Goal: Information Seeking & Learning: Learn about a topic

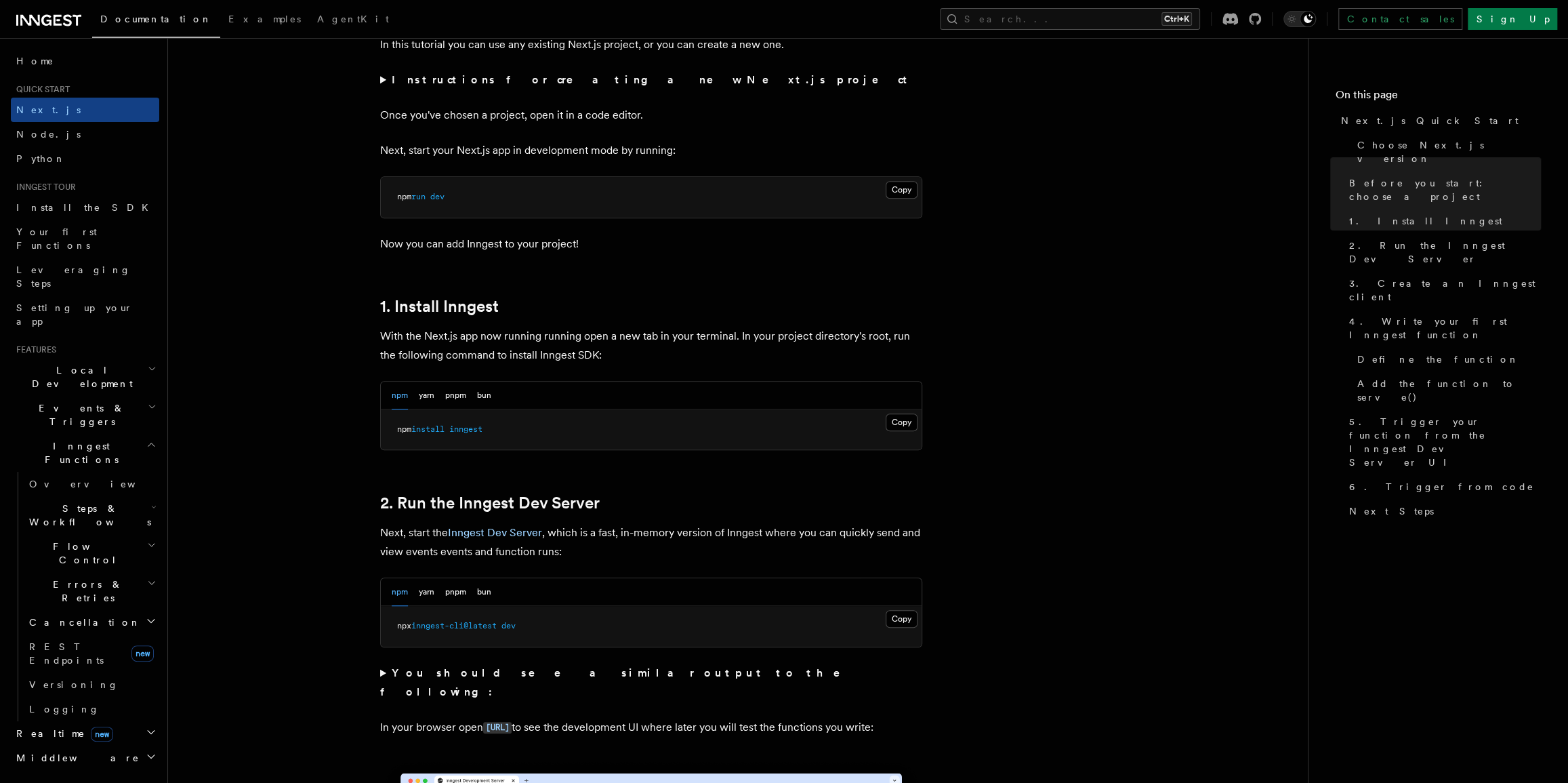
scroll to position [678, 0]
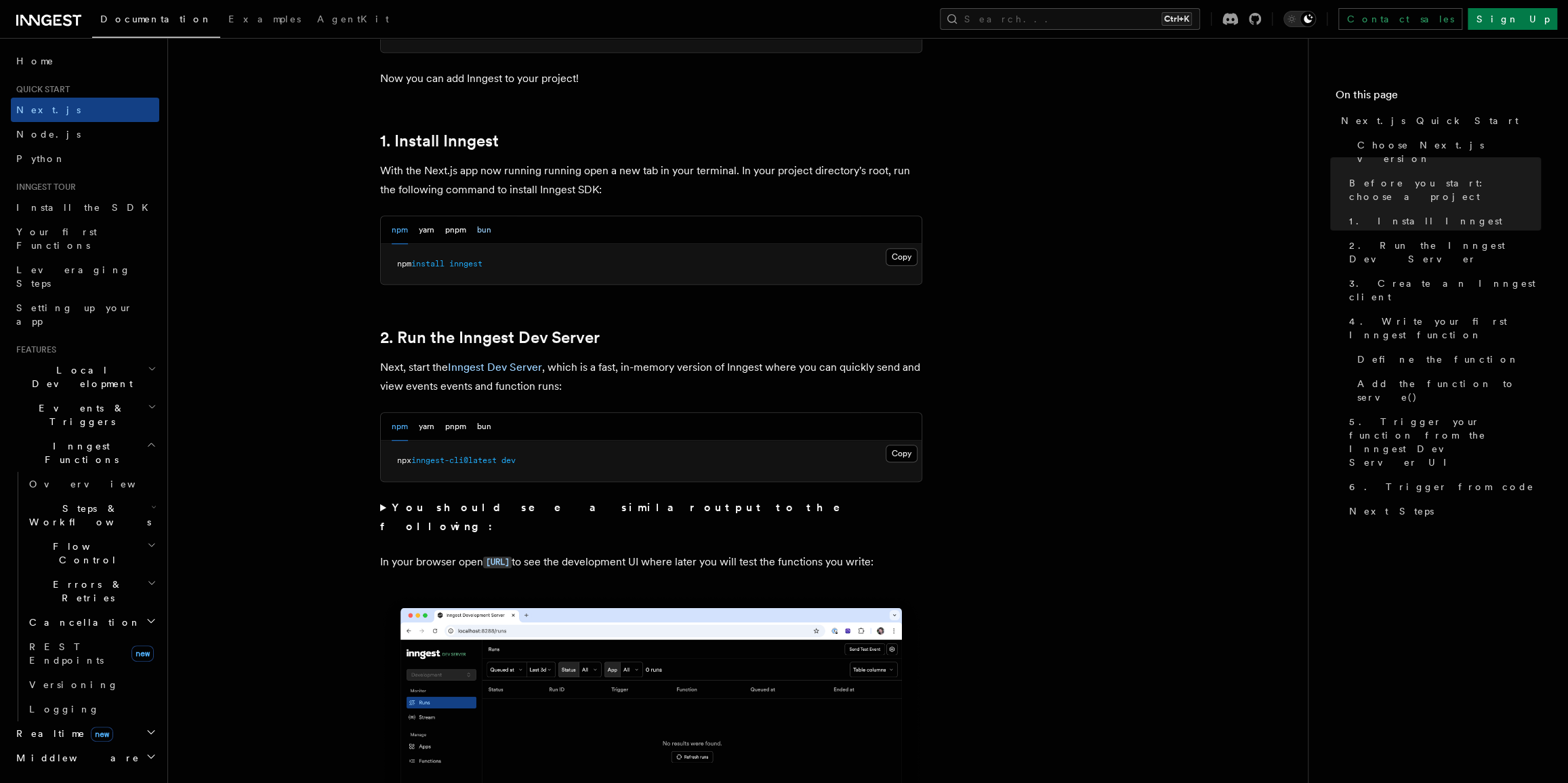
click at [488, 233] on button "bun" at bounding box center [484, 230] width 15 height 28
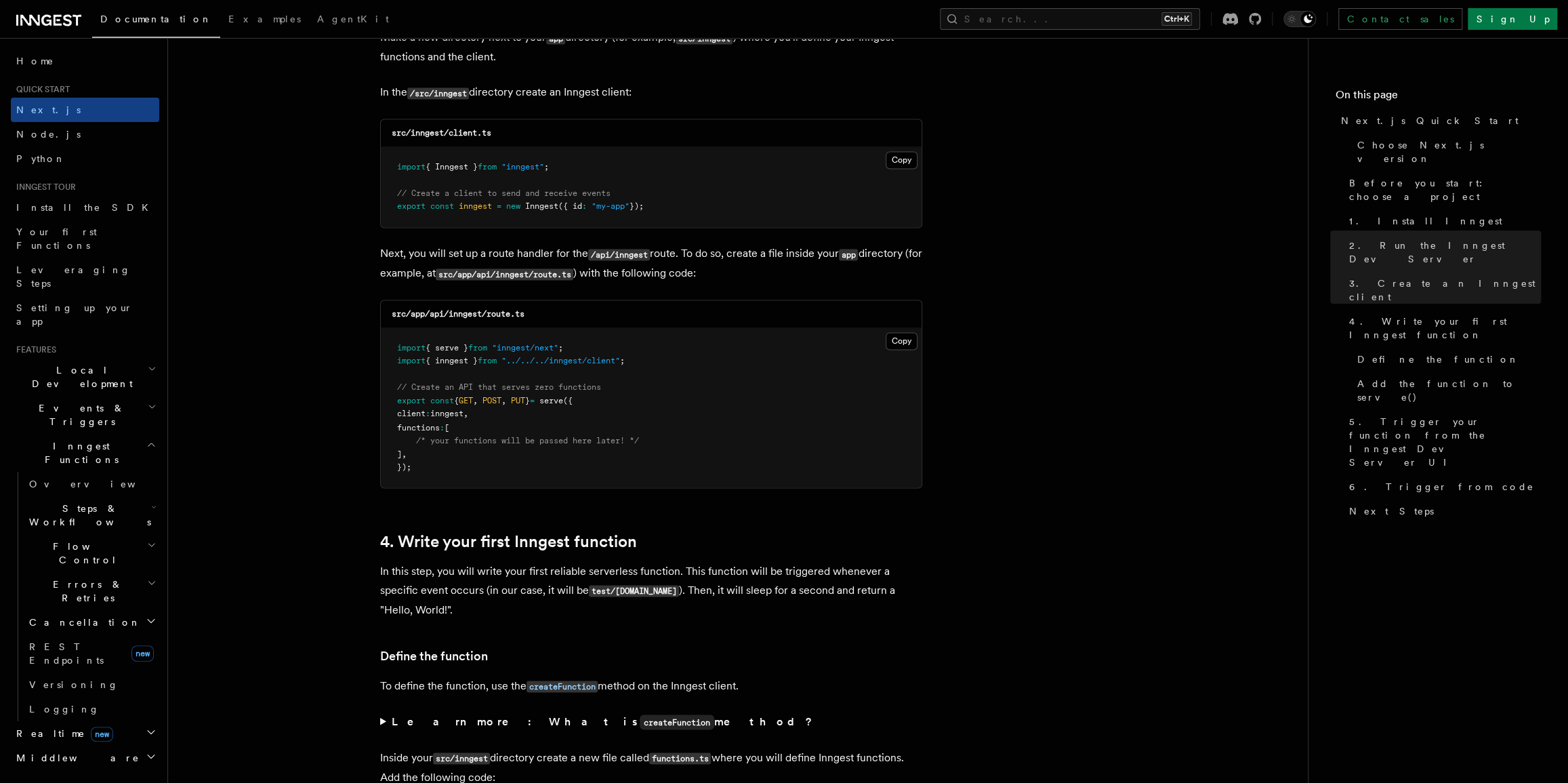
scroll to position [1725, 0]
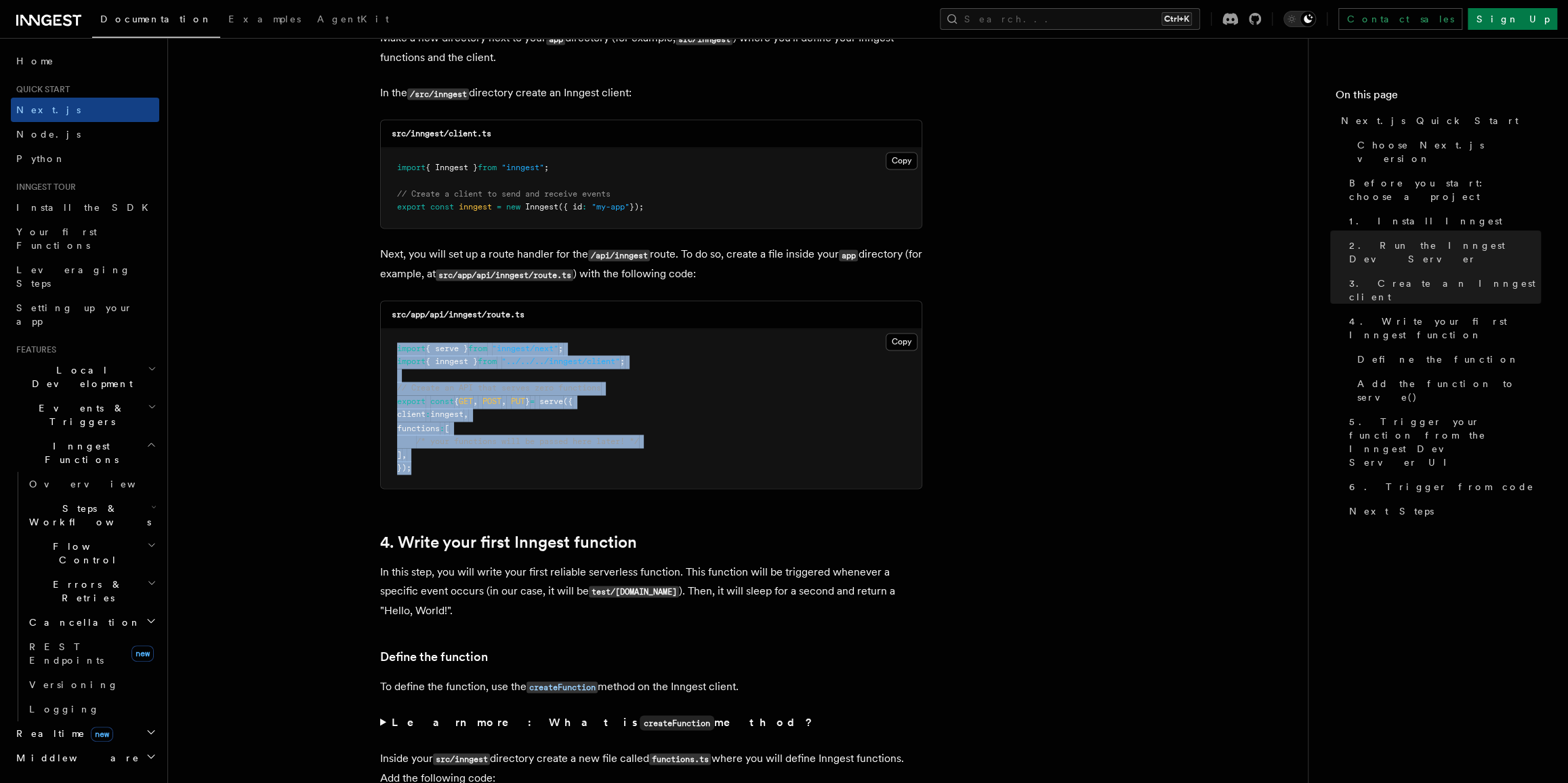
drag, startPoint x: 455, startPoint y: 466, endPoint x: 393, endPoint y: 353, distance: 128.9
click at [393, 353] on pre "import { serve } from "inngest/next" ; import { inngest } from "../../../innges…" at bounding box center [651, 408] width 541 height 160
copy code "import { serve } from "inngest/next" ; import { inngest } from "../../../innges…"
click at [897, 344] on button "Copy Copied" at bounding box center [901, 341] width 32 height 17
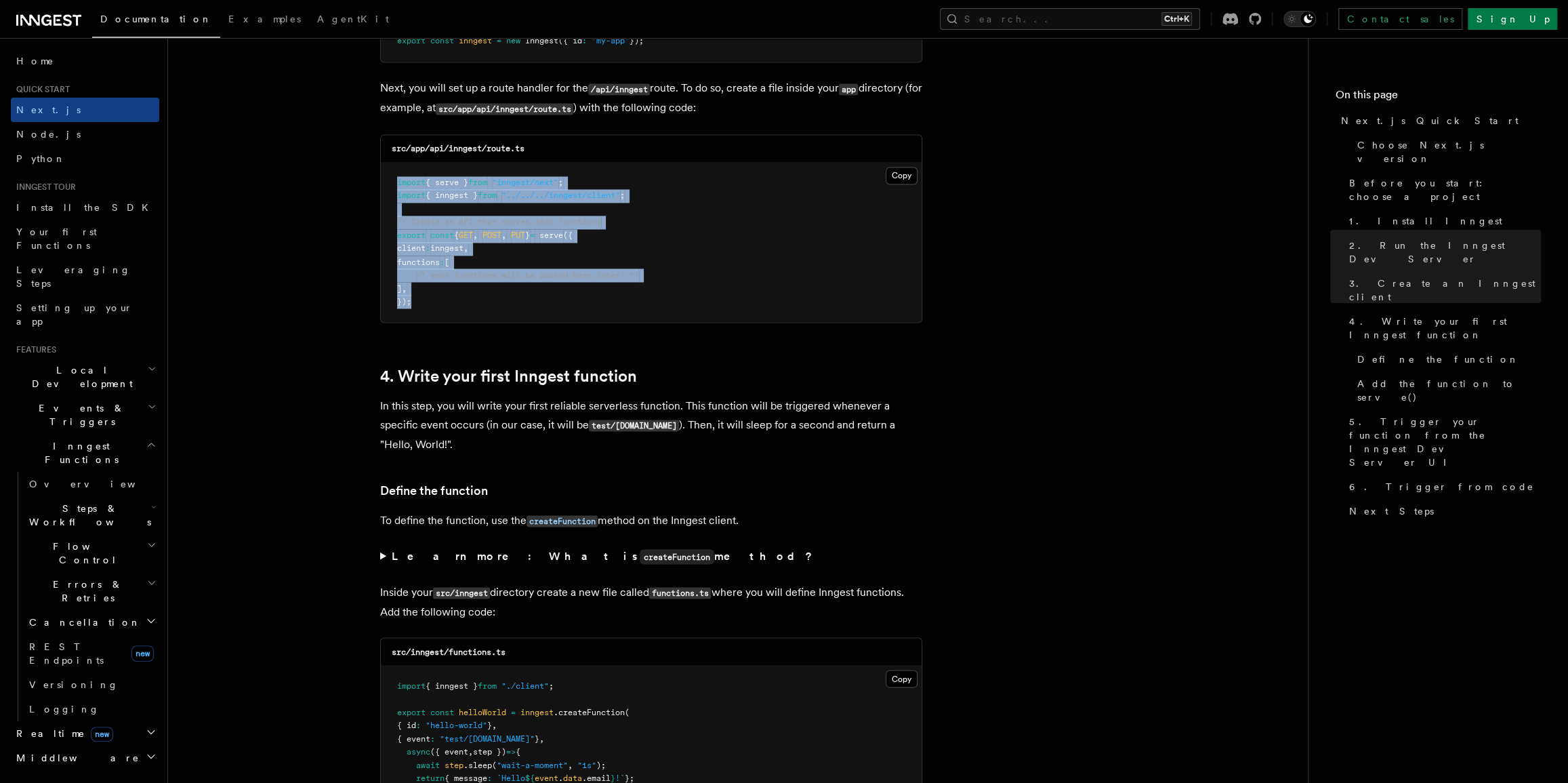
scroll to position [2094, 0]
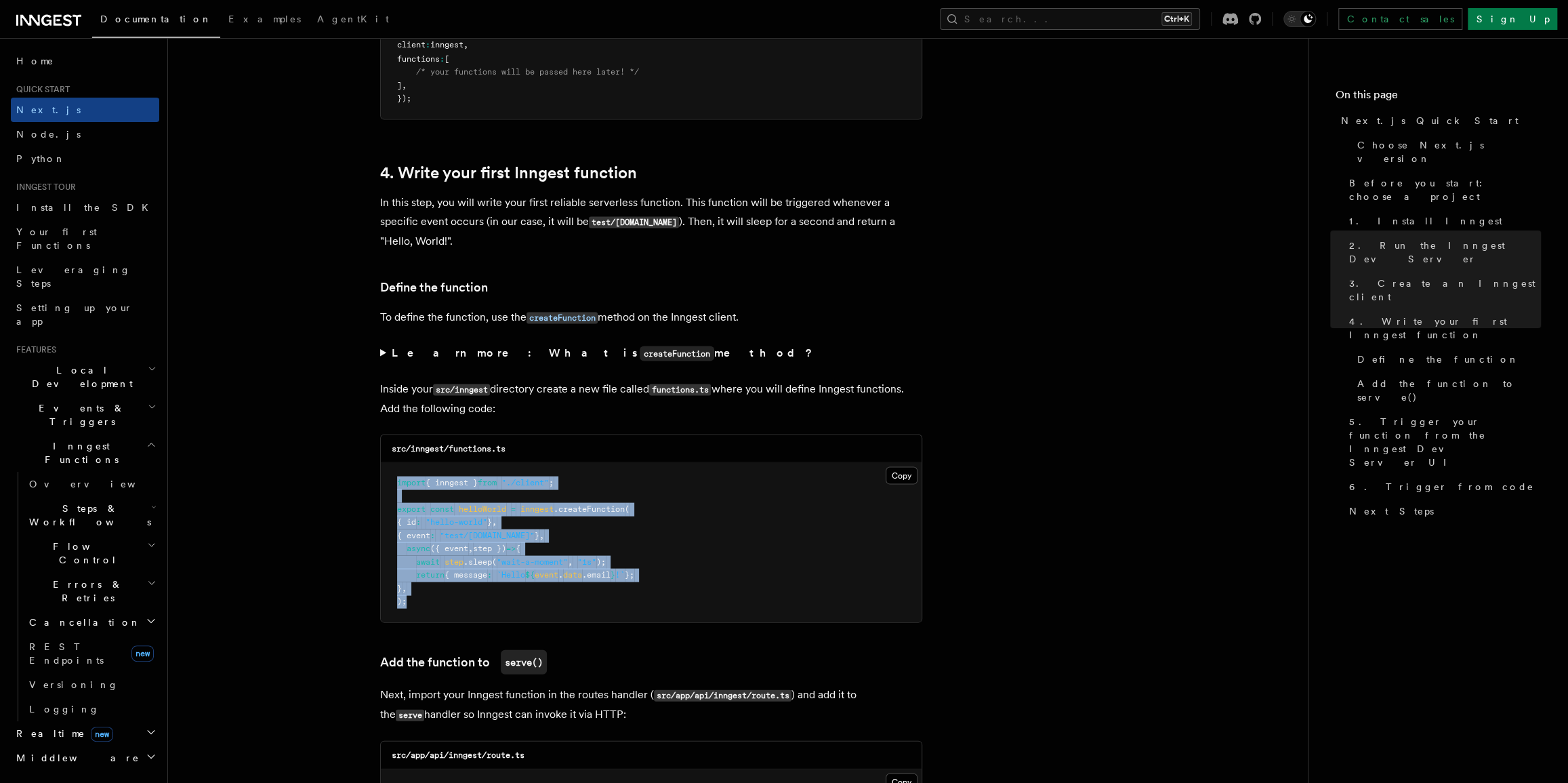
drag, startPoint x: 438, startPoint y: 575, endPoint x: 373, endPoint y: 477, distance: 117.6
copy code "import { inngest } from "./client" ; export const helloWorld = inngest .createF…"
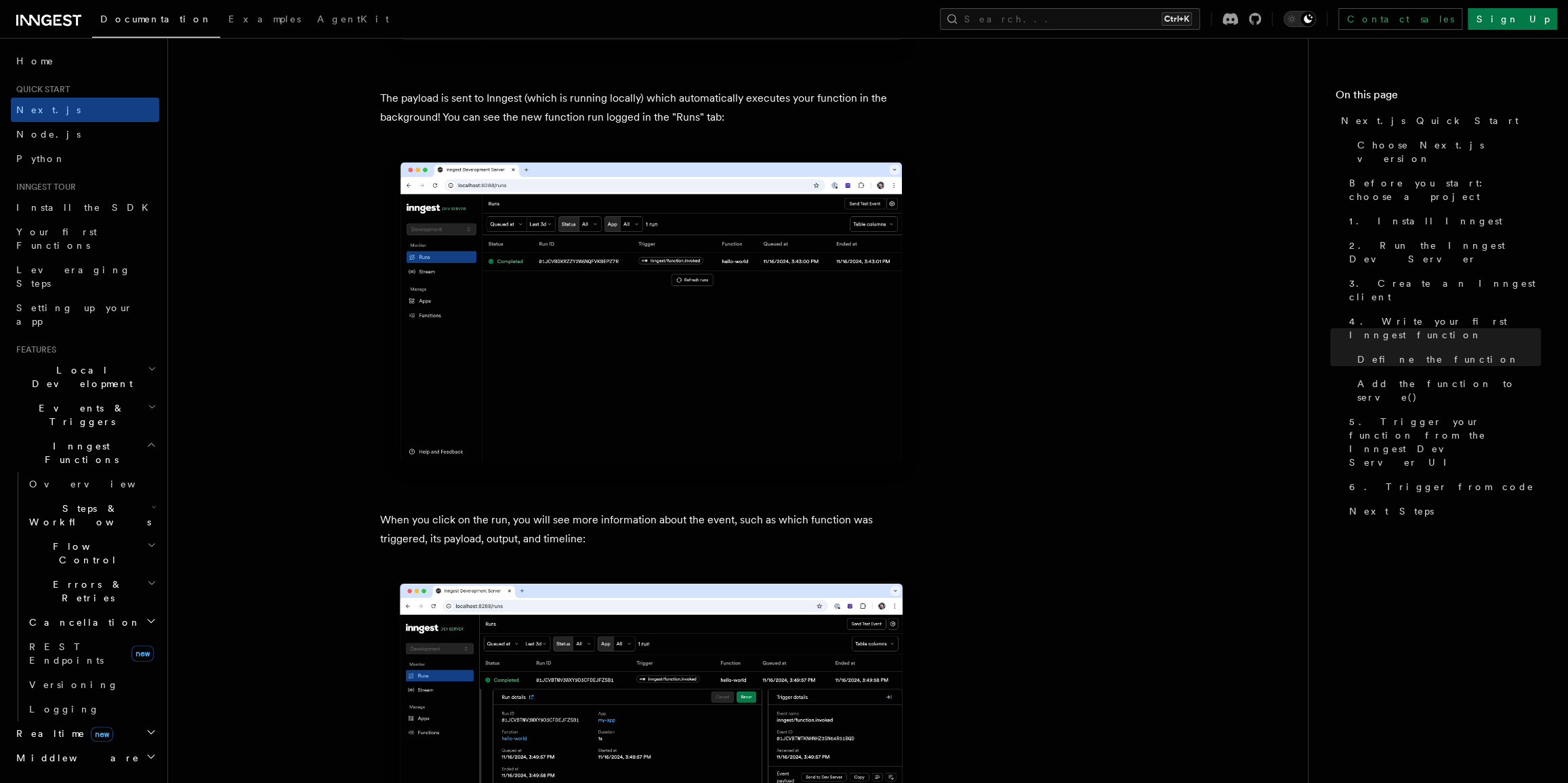
scroll to position [4435, 0]
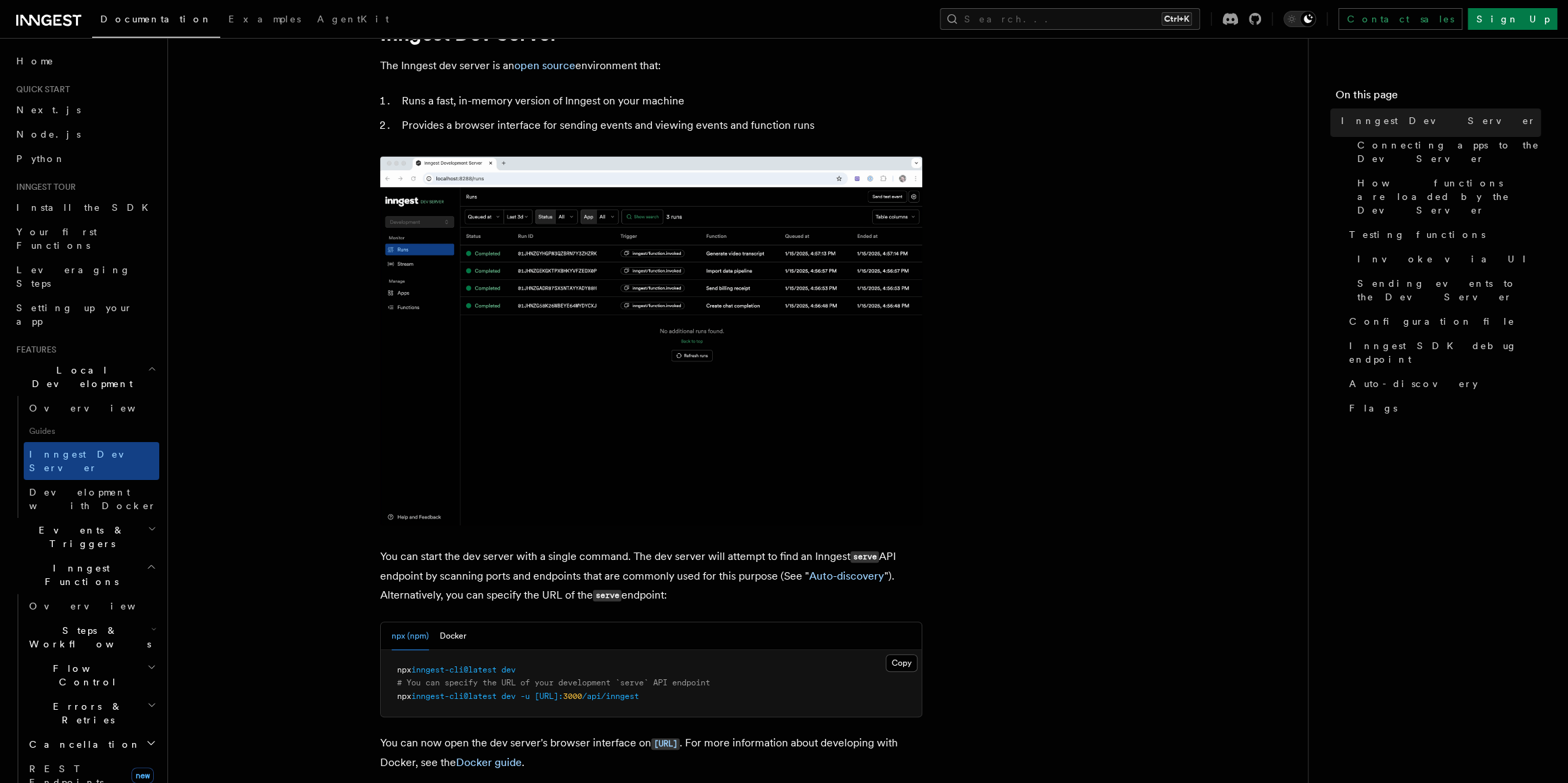
scroll to position [185, 0]
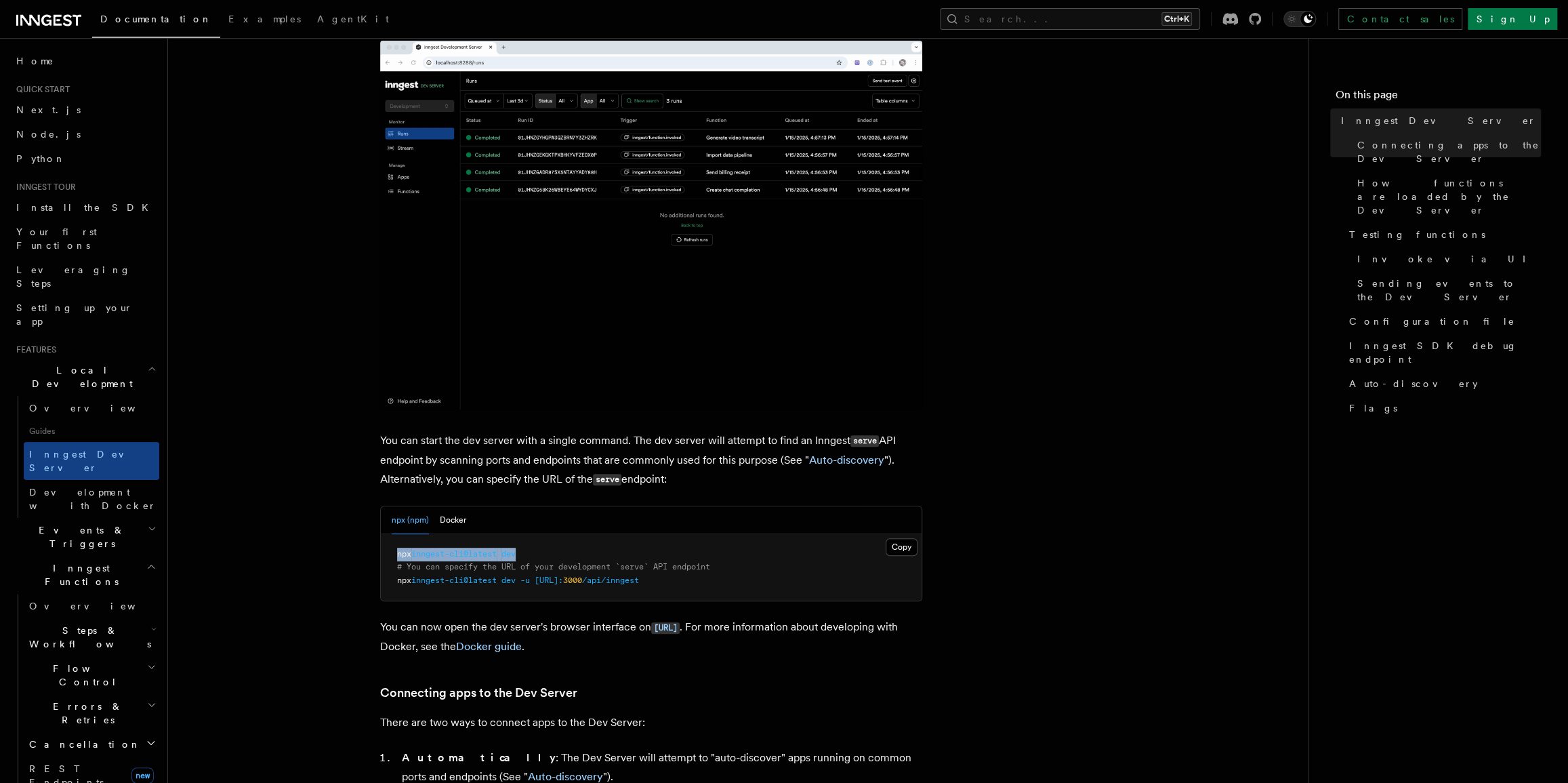
drag, startPoint x: 549, startPoint y: 552, endPoint x: 394, endPoint y: 549, distance: 155.0
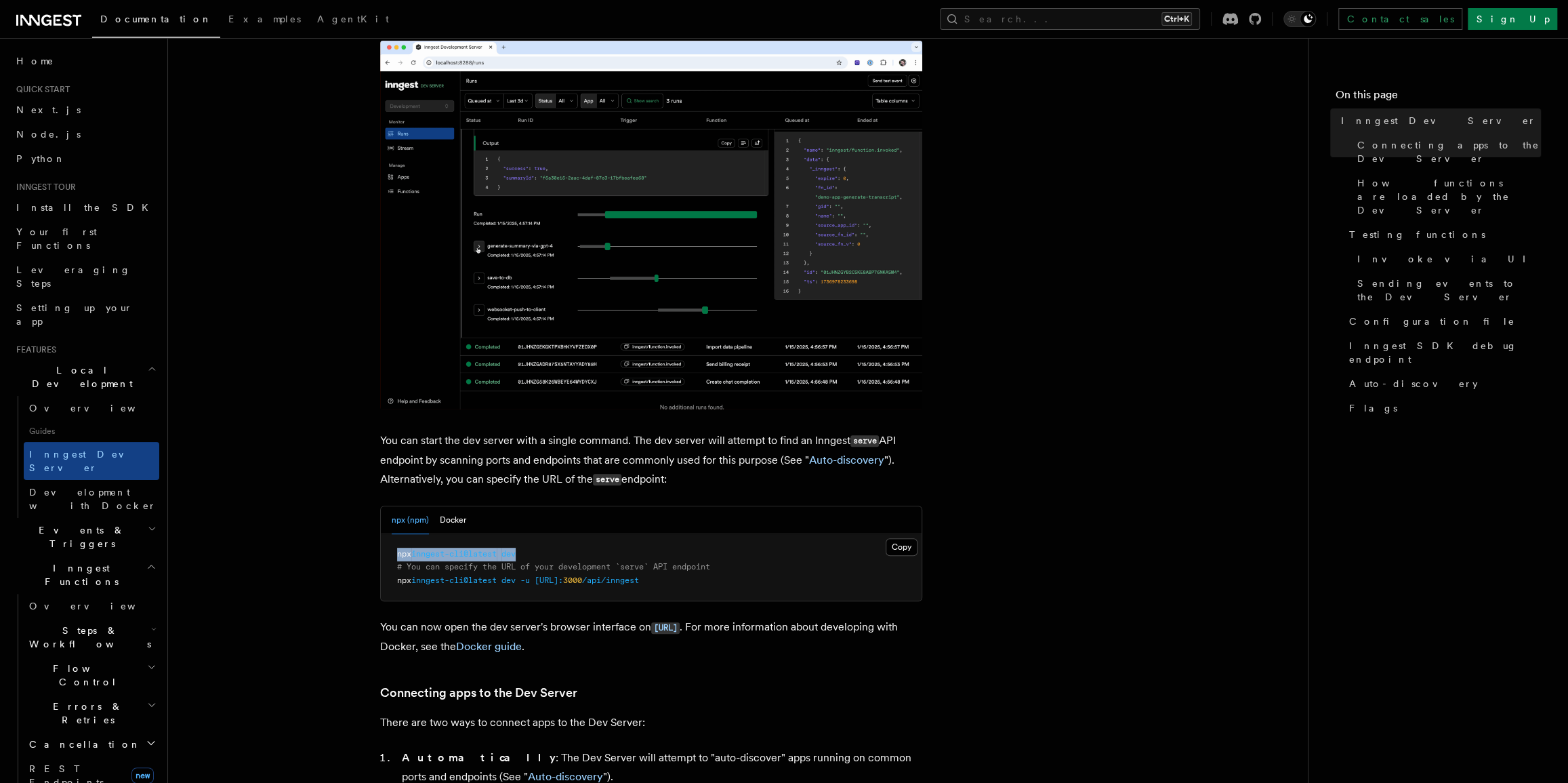
click at [394, 549] on pre "npx inngest-cli@latest dev # You can specify the URL of your development `serve…" at bounding box center [651, 567] width 541 height 67
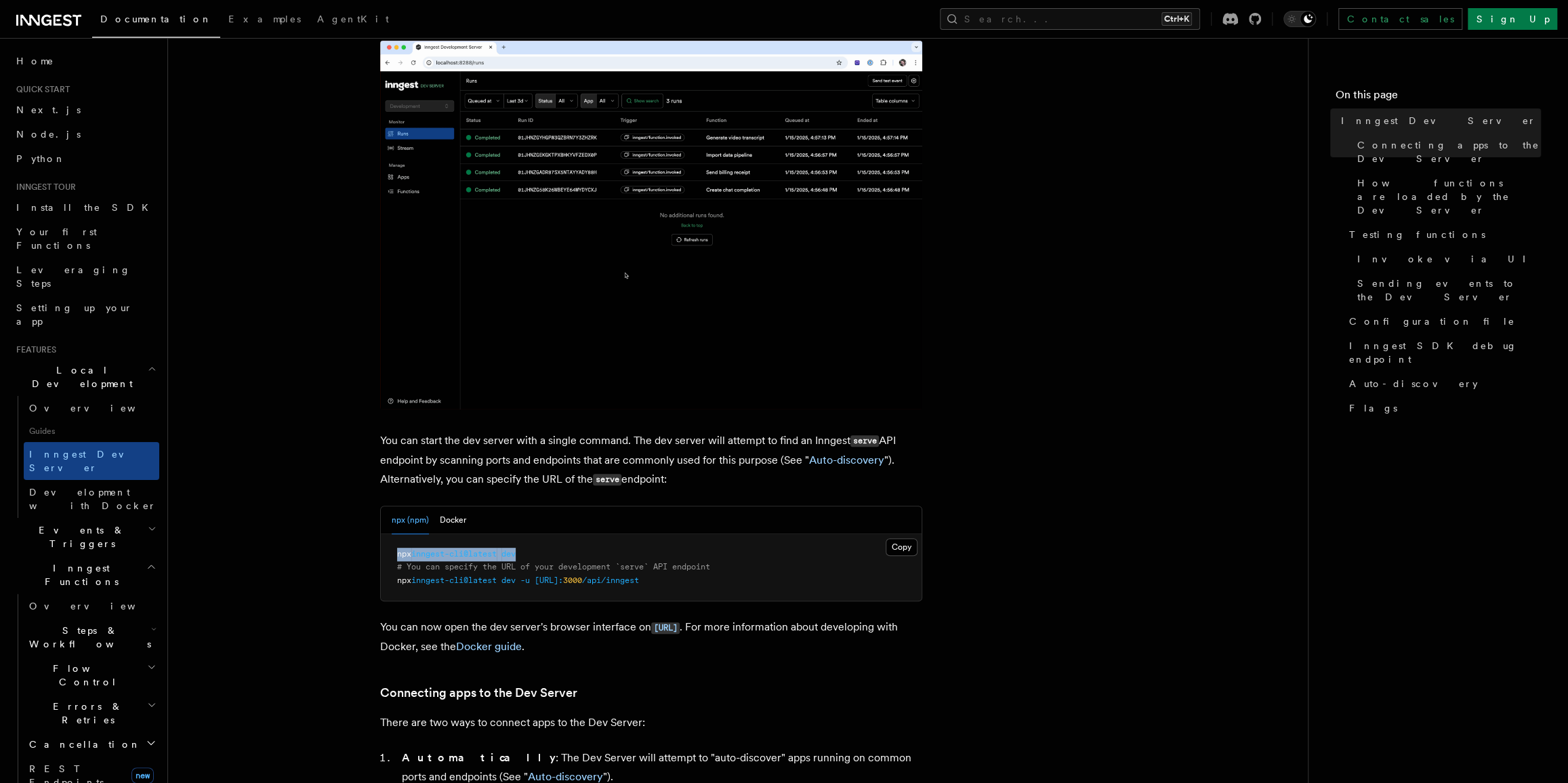
copy span "npx inngest-cli@latest dev"
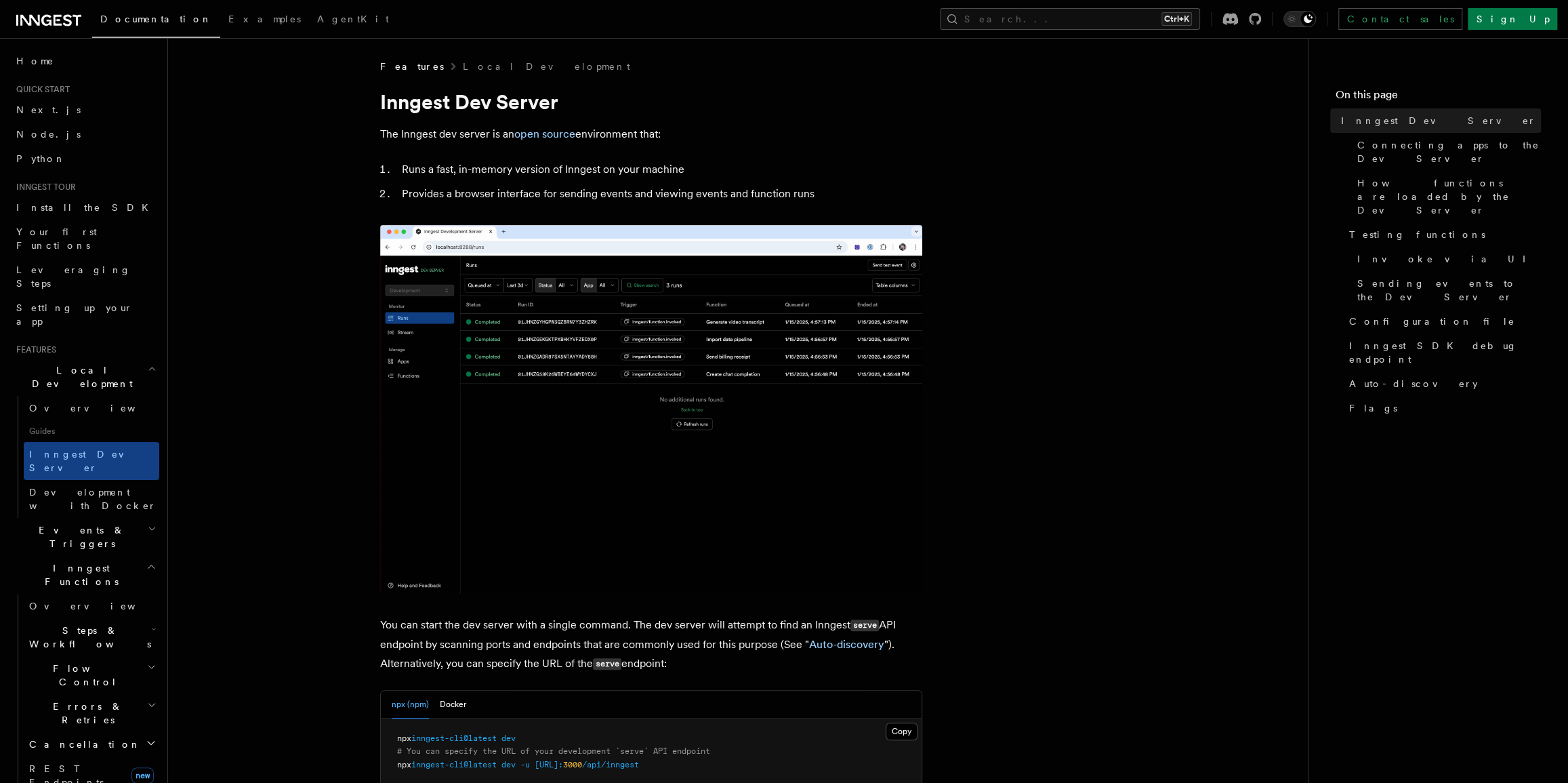
scroll to position [246, 0]
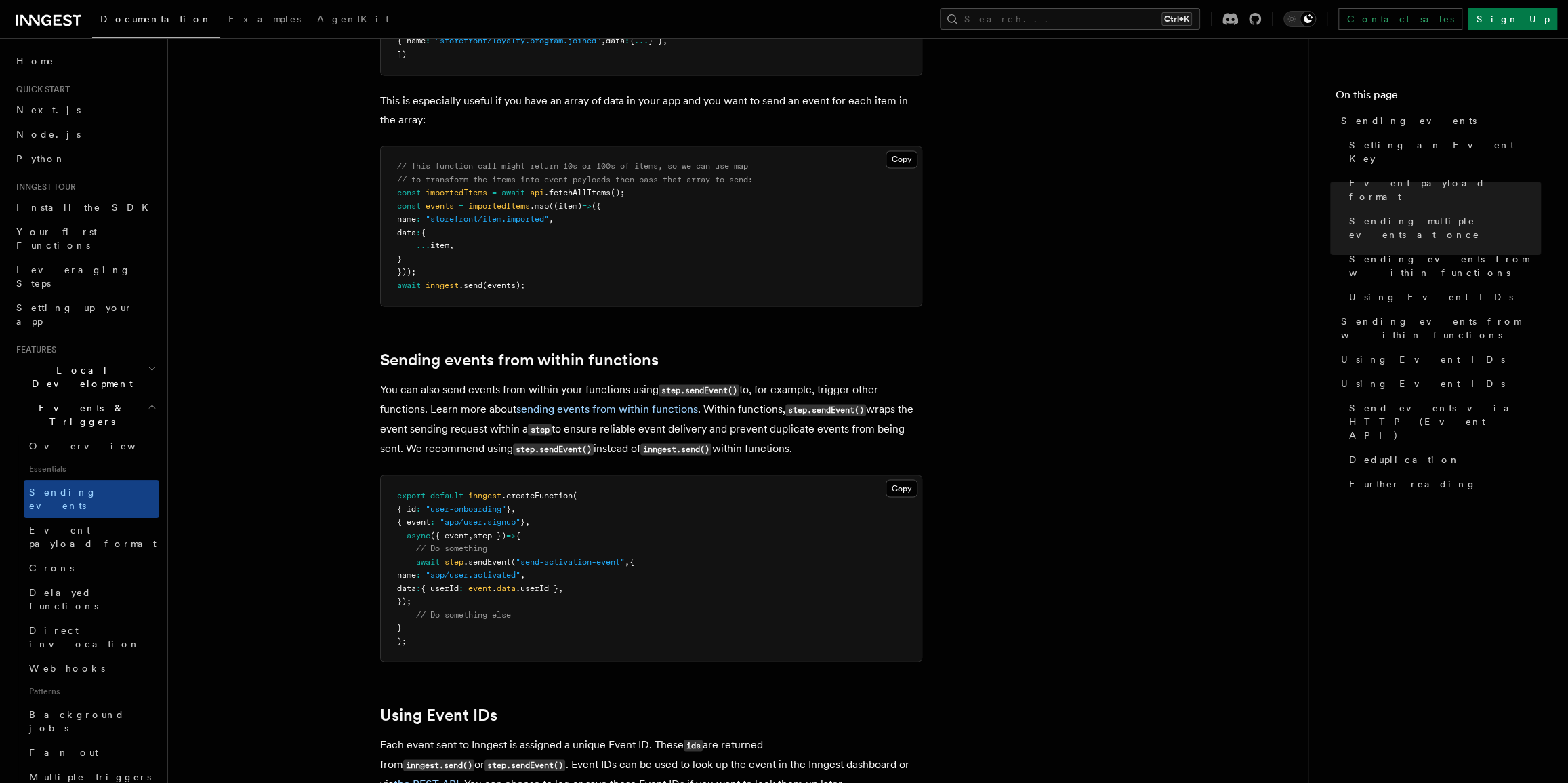
scroll to position [1848, 0]
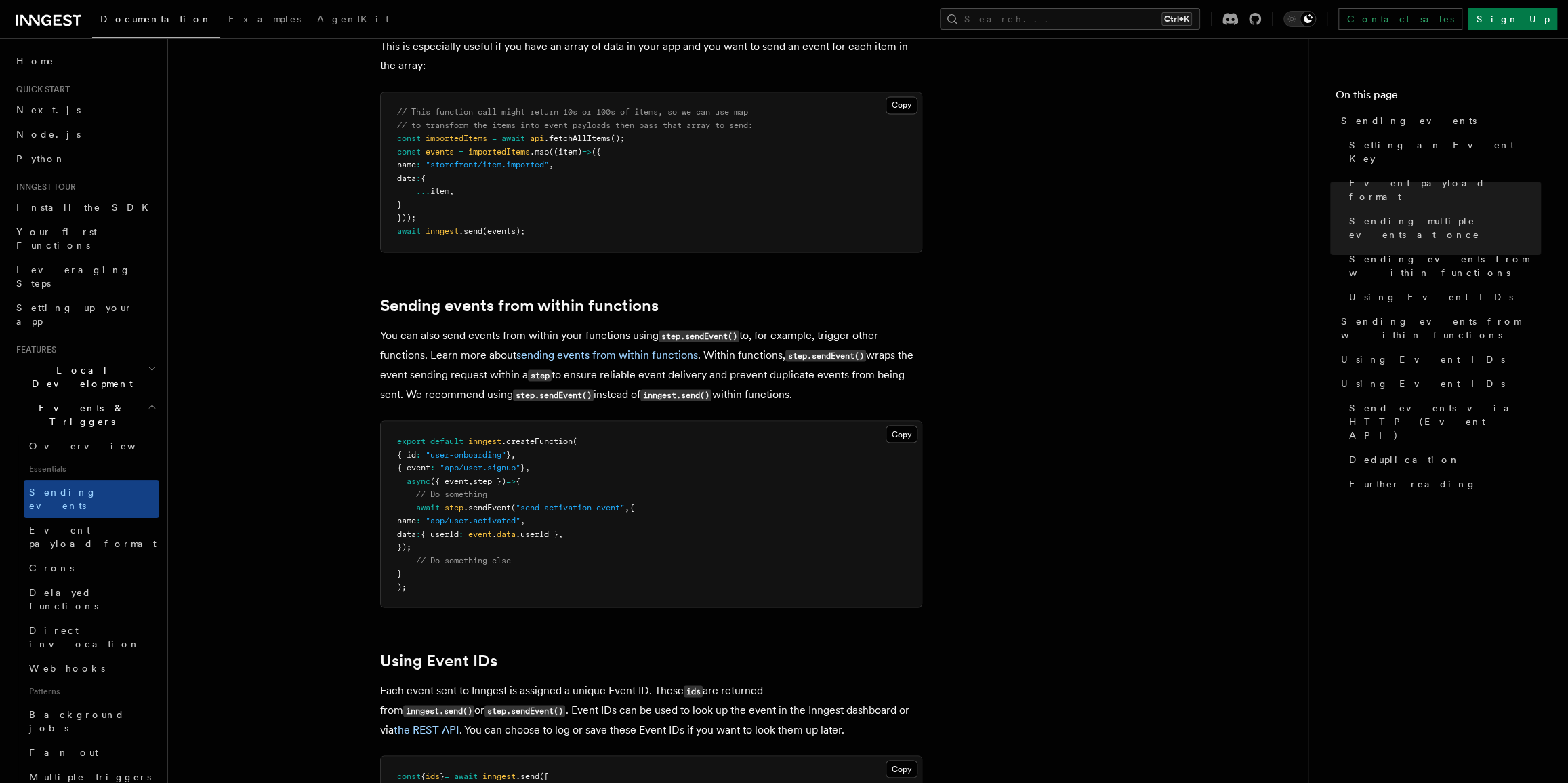
click at [1229, 364] on article "Features Events & Triggers Sending events To start, make sure you have installe…" at bounding box center [737, 426] width 1096 height 4430
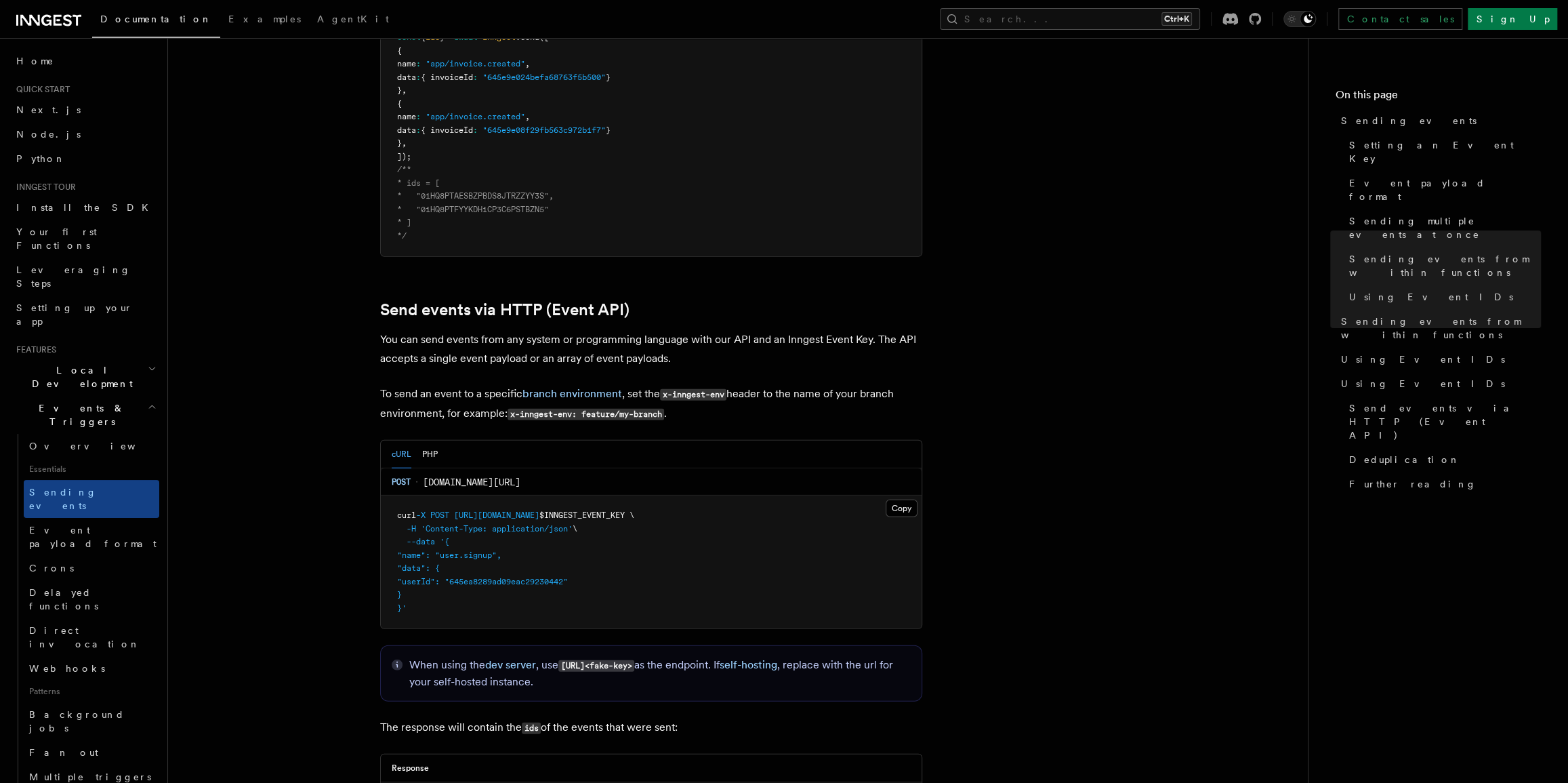
scroll to position [2526, 0]
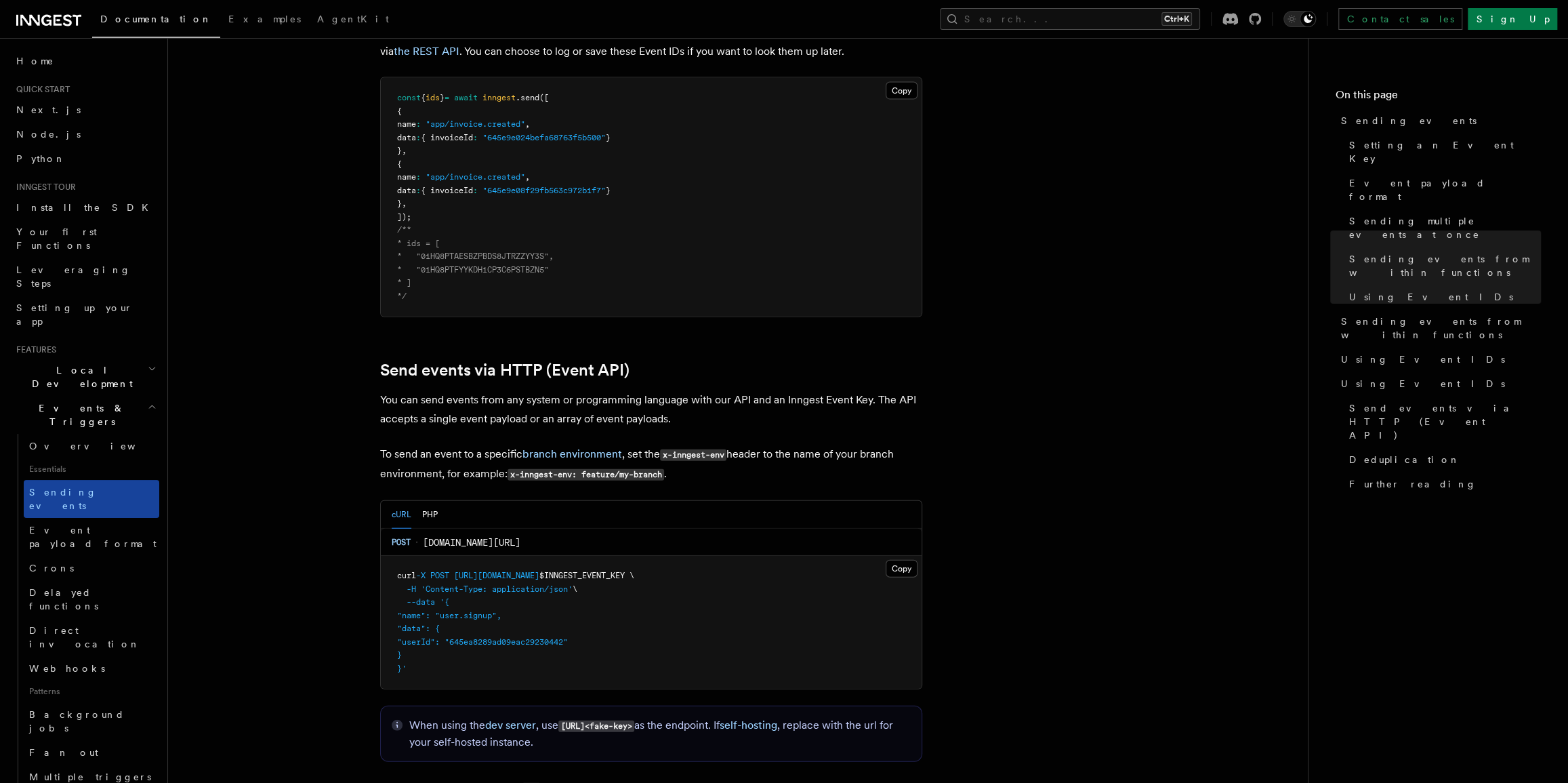
click at [105, 479] on link "Sending events" at bounding box center [91, 498] width 135 height 38
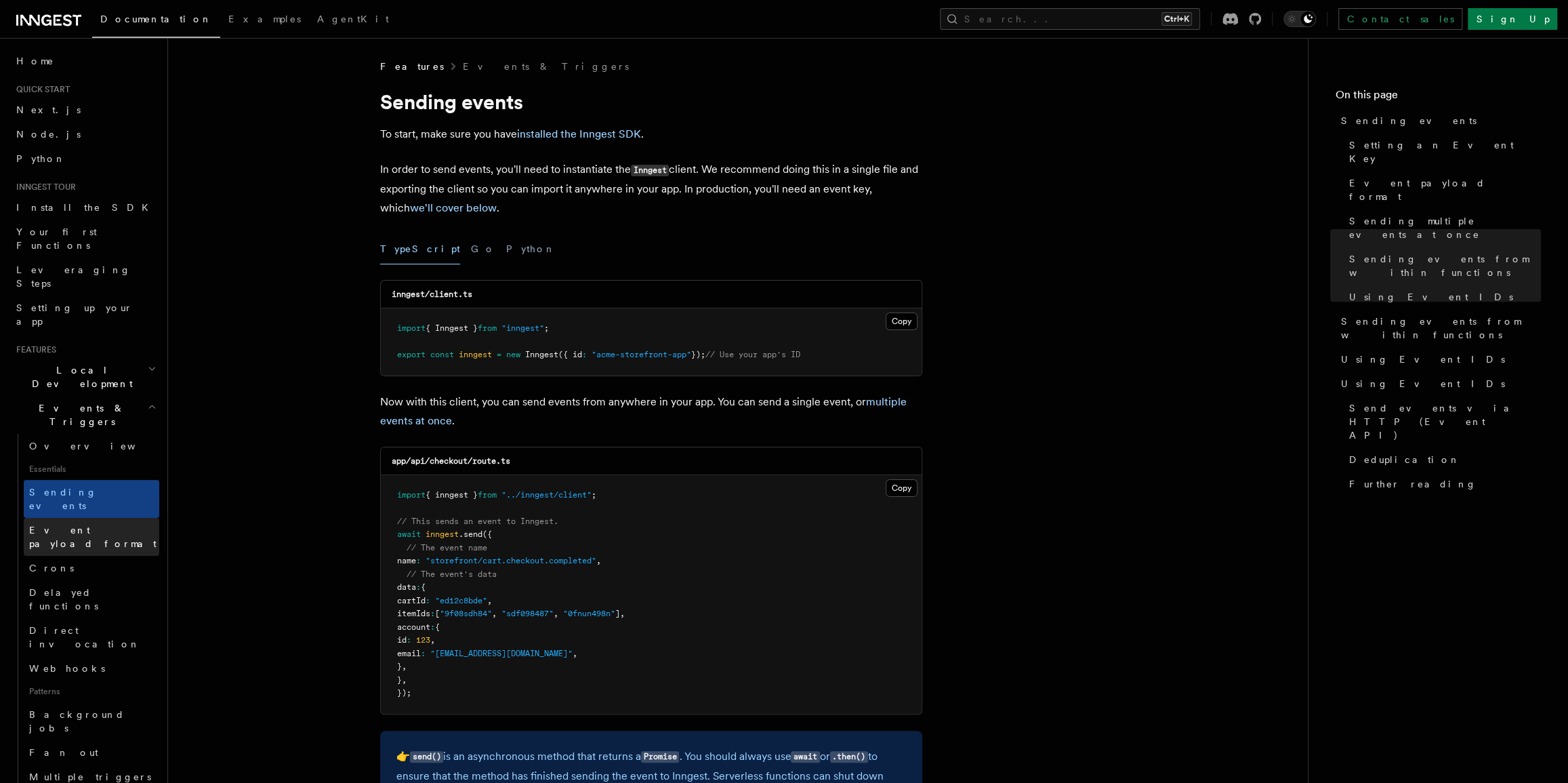
click at [103, 524] on span "Event payload format" at bounding box center [93, 536] width 128 height 24
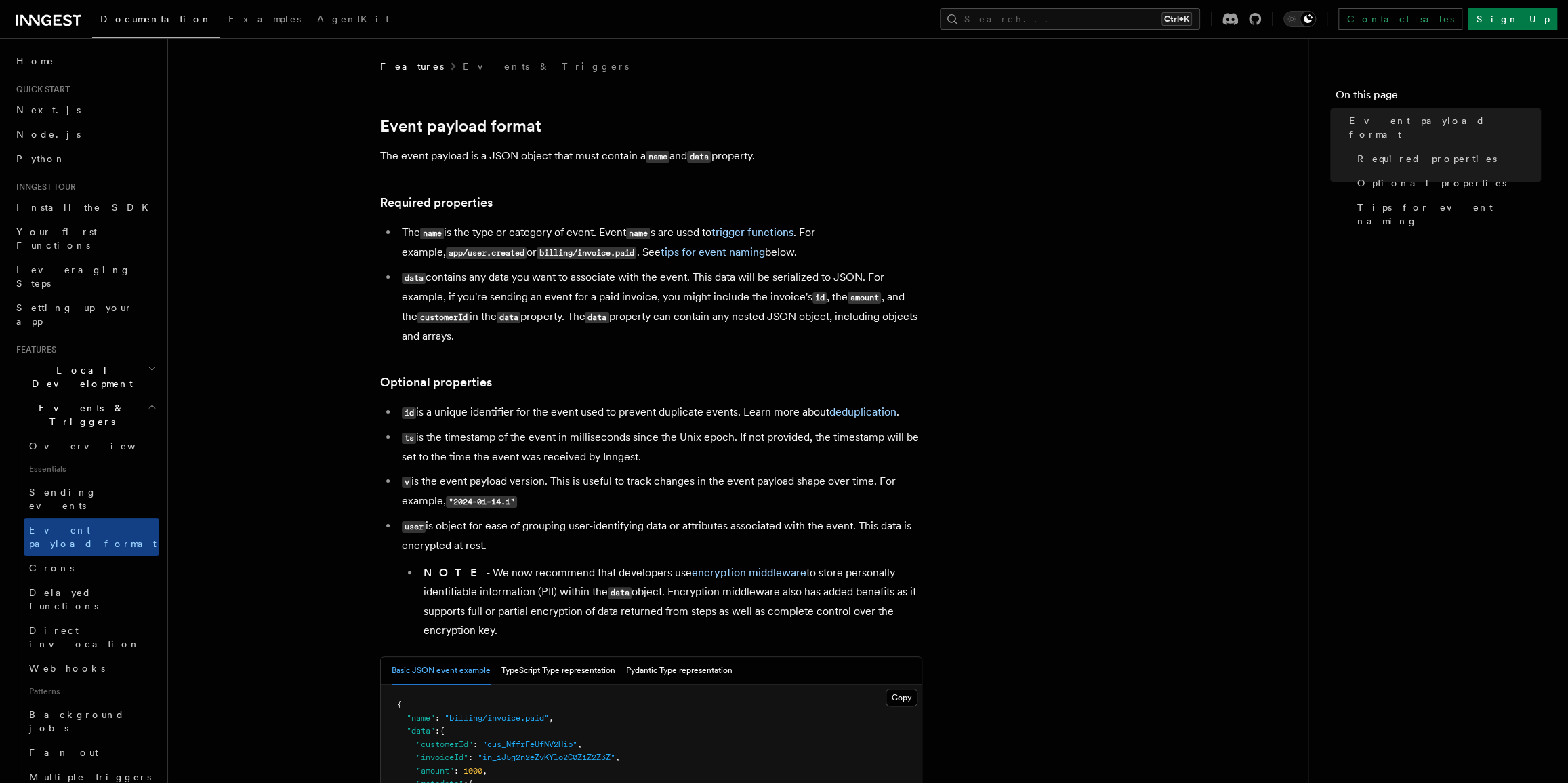
click at [104, 458] on span "Essentials" at bounding box center [91, 468] width 135 height 22
click at [101, 458] on span "Essentials" at bounding box center [91, 468] width 135 height 22
click at [99, 434] on link "Overview" at bounding box center [91, 446] width 135 height 24
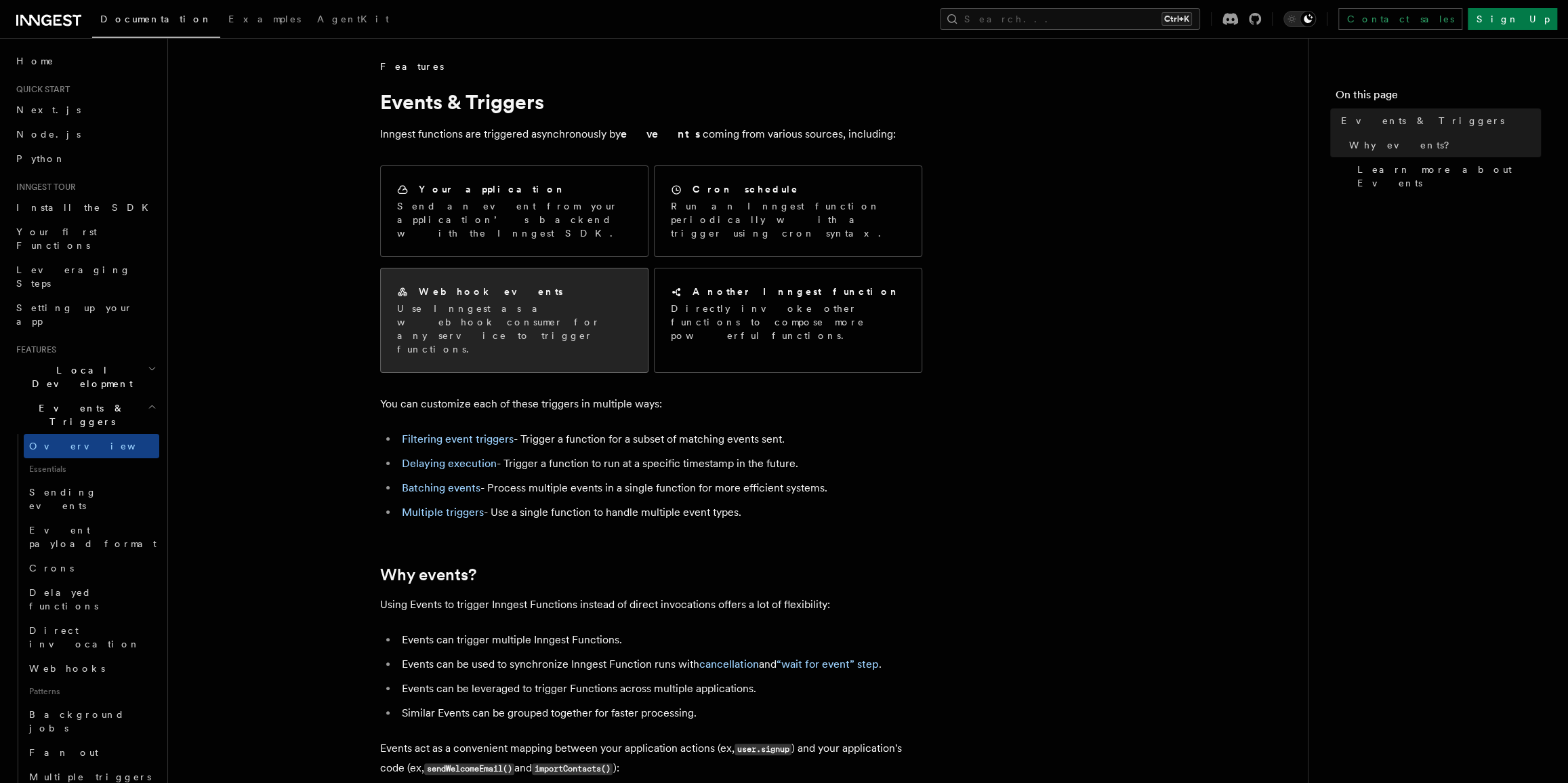
click at [582, 268] on div "Webhook events Use Inngest as a webhook consumer for any service to trigger fun…" at bounding box center [515, 320] width 267 height 103
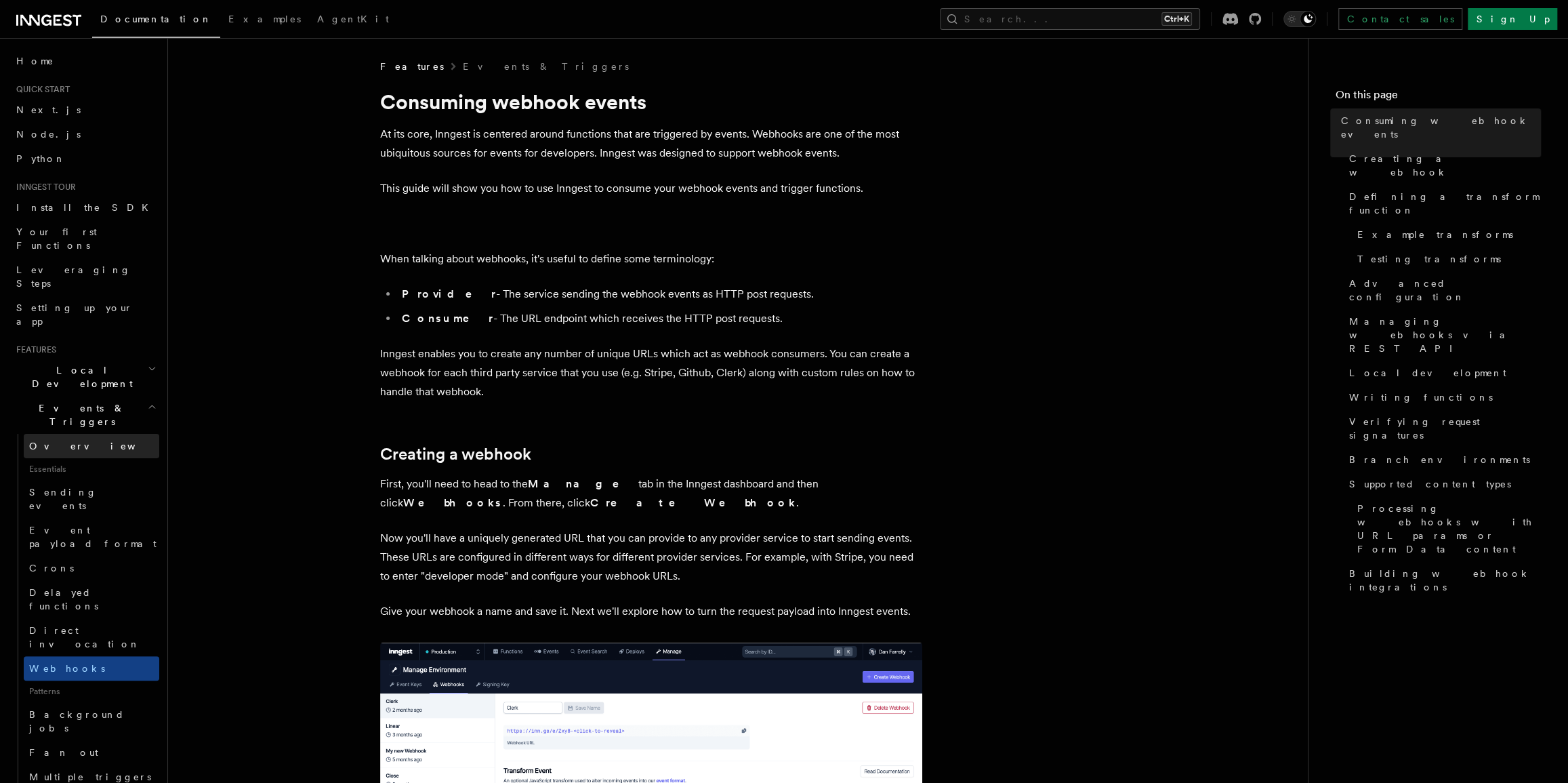
click at [81, 434] on link "Overview" at bounding box center [91, 446] width 135 height 24
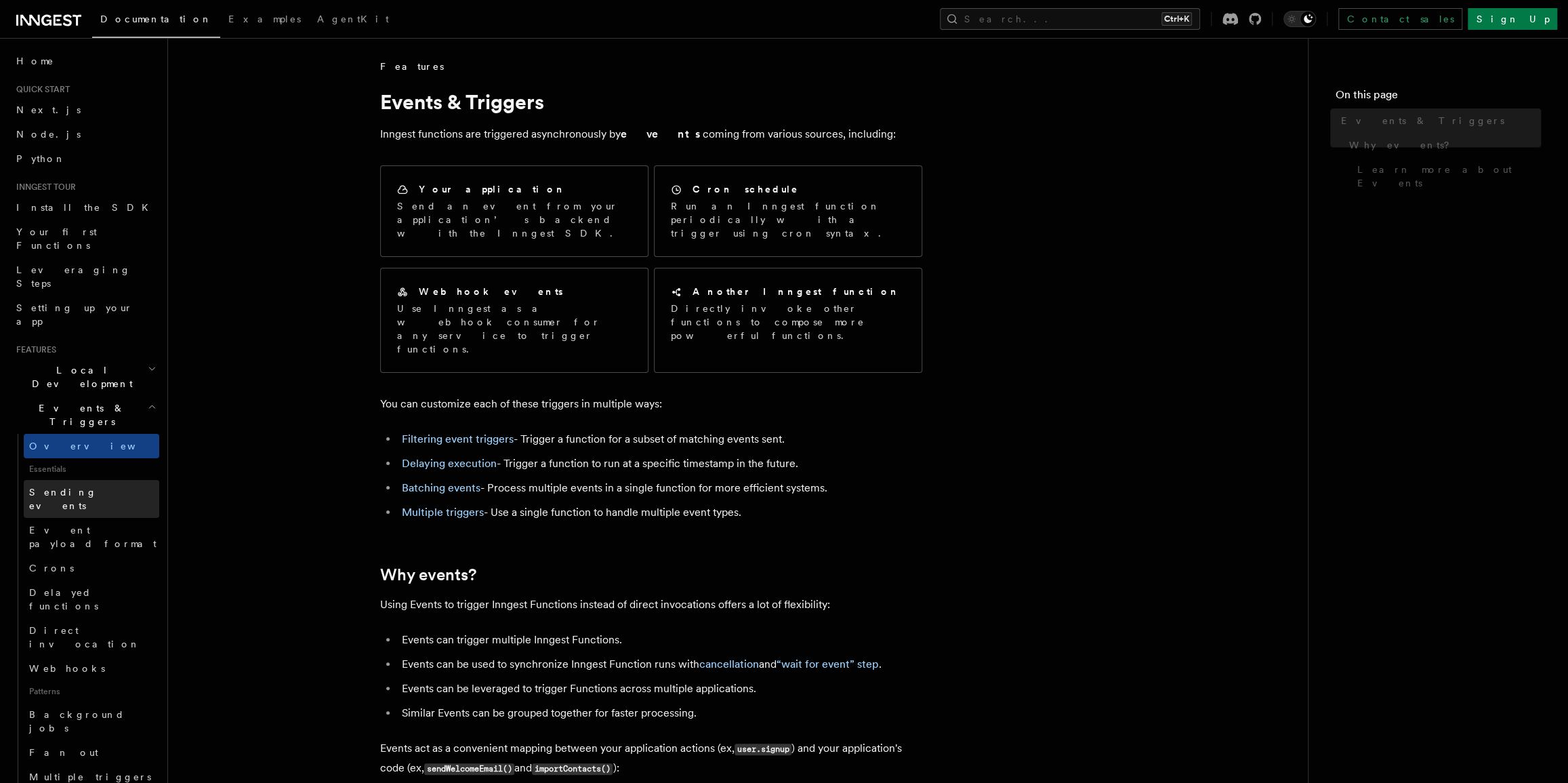
click at [85, 486] on span "Sending events" at bounding box center [63, 498] width 68 height 24
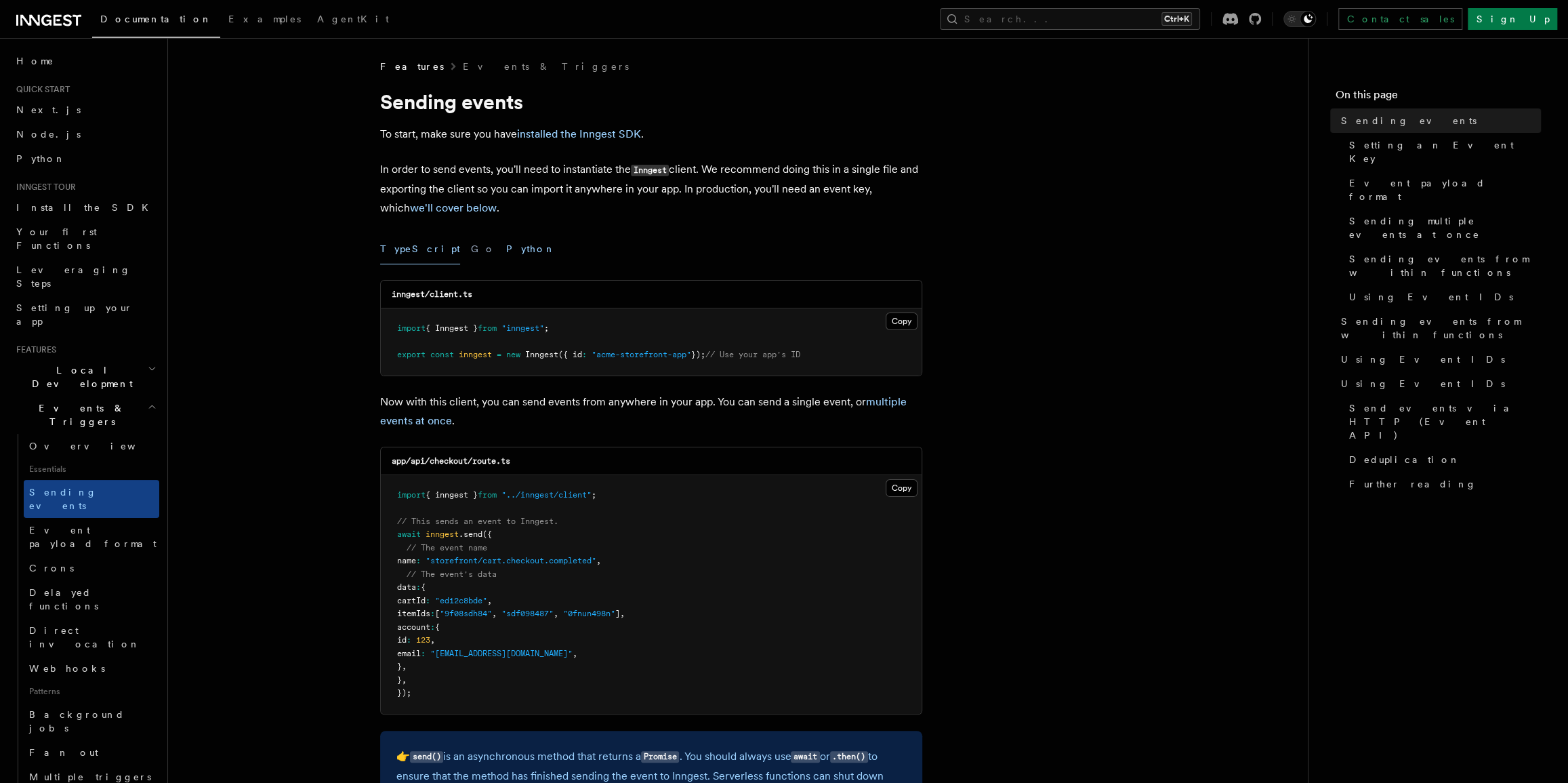
click at [506, 251] on button "Python" at bounding box center [530, 248] width 49 height 30
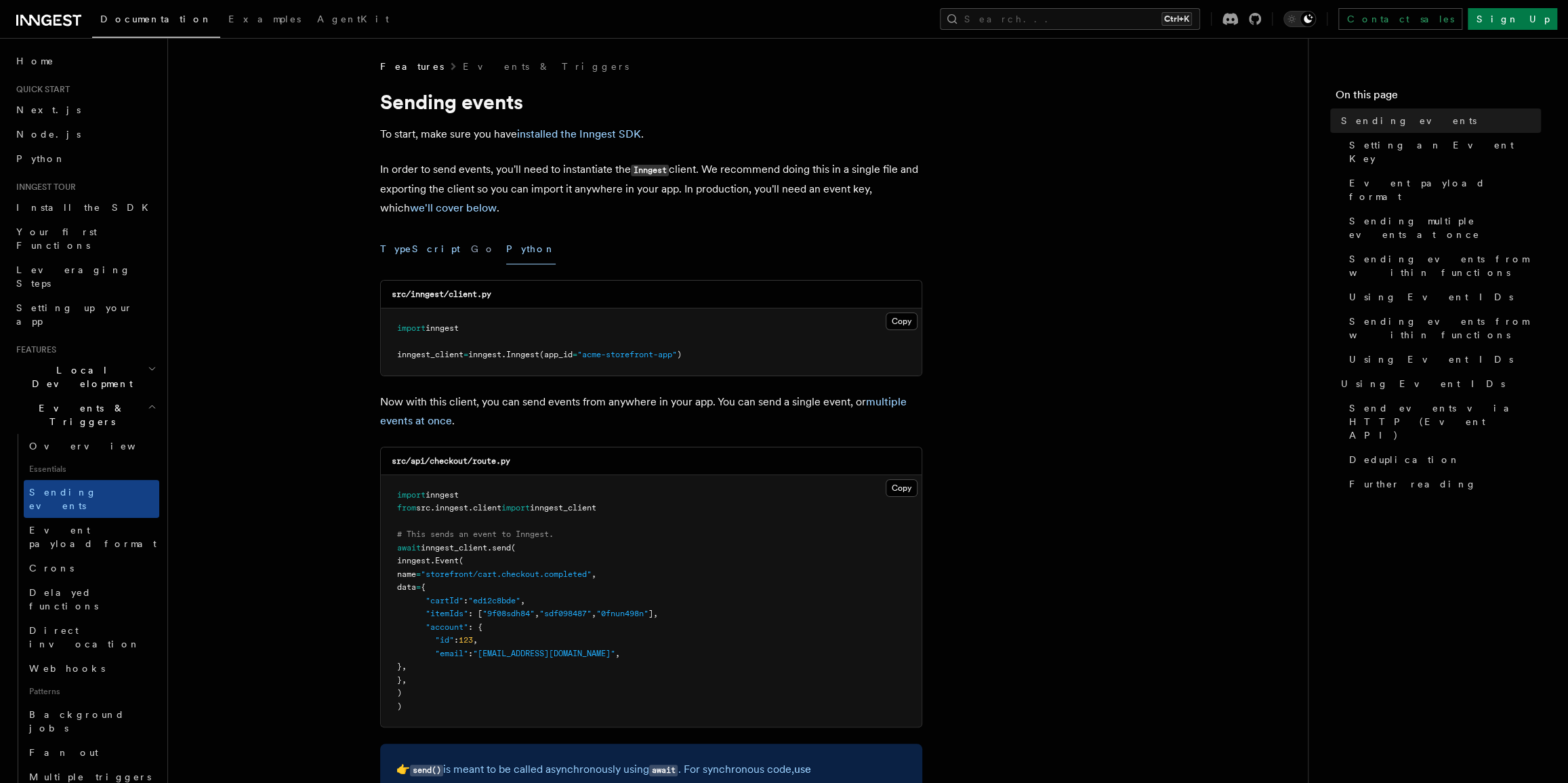
click at [400, 251] on button "TypeScript" at bounding box center [420, 248] width 80 height 30
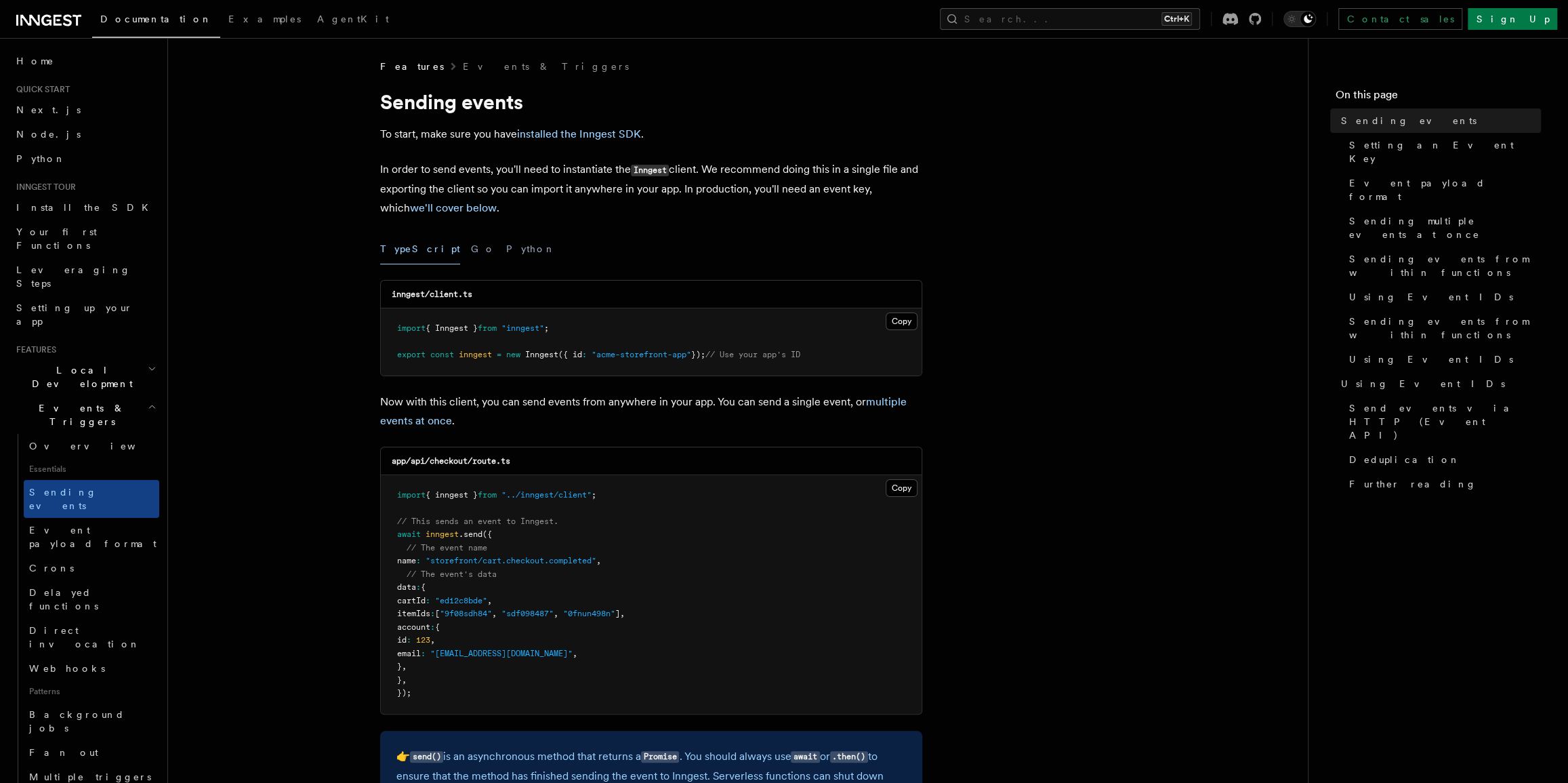
drag, startPoint x: 478, startPoint y: 247, endPoint x: 454, endPoint y: 250, distance: 24.2
click at [506, 247] on button "Python" at bounding box center [530, 248] width 49 height 30
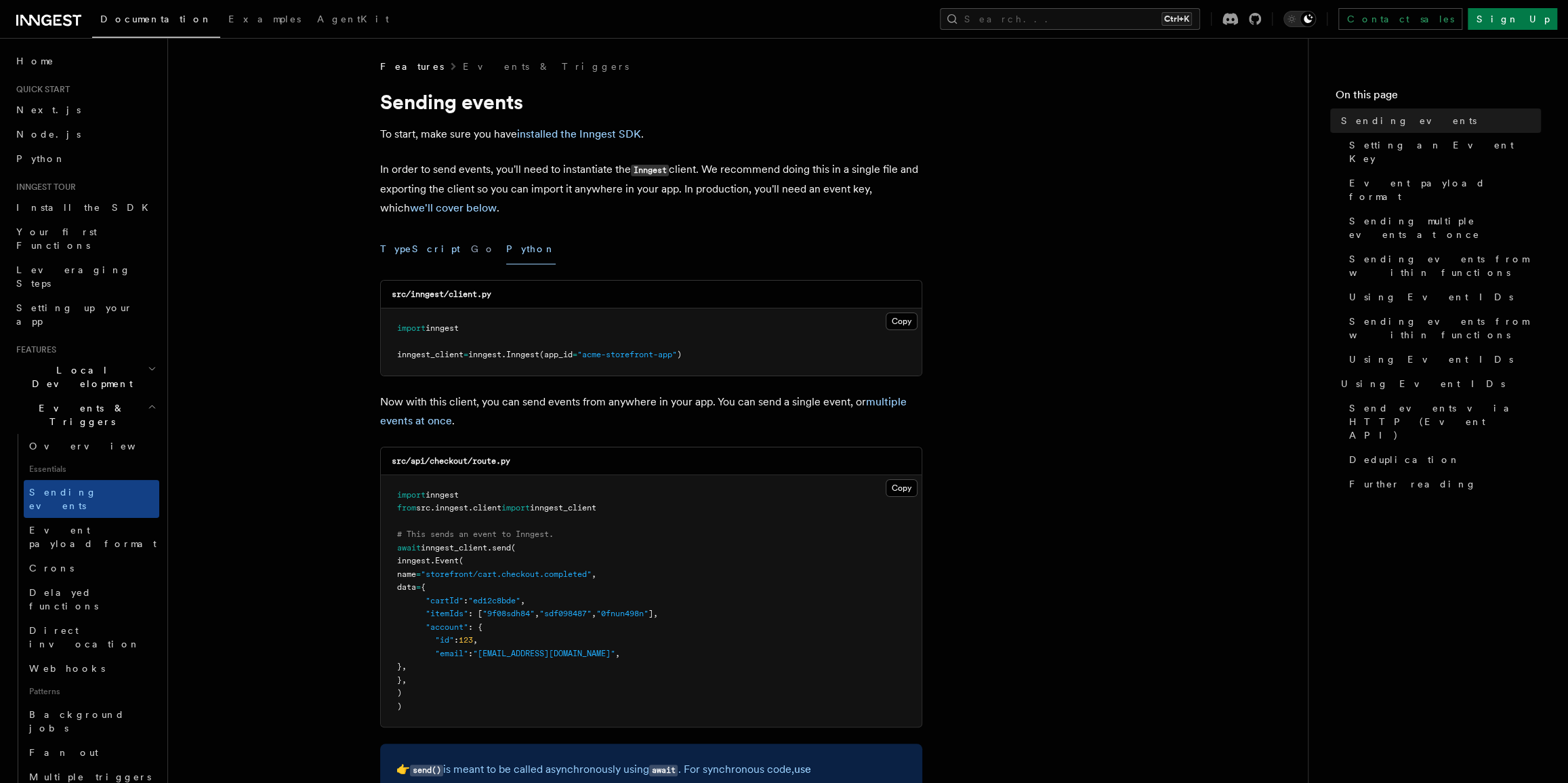
click at [400, 247] on button "TypeScript" at bounding box center [420, 248] width 80 height 30
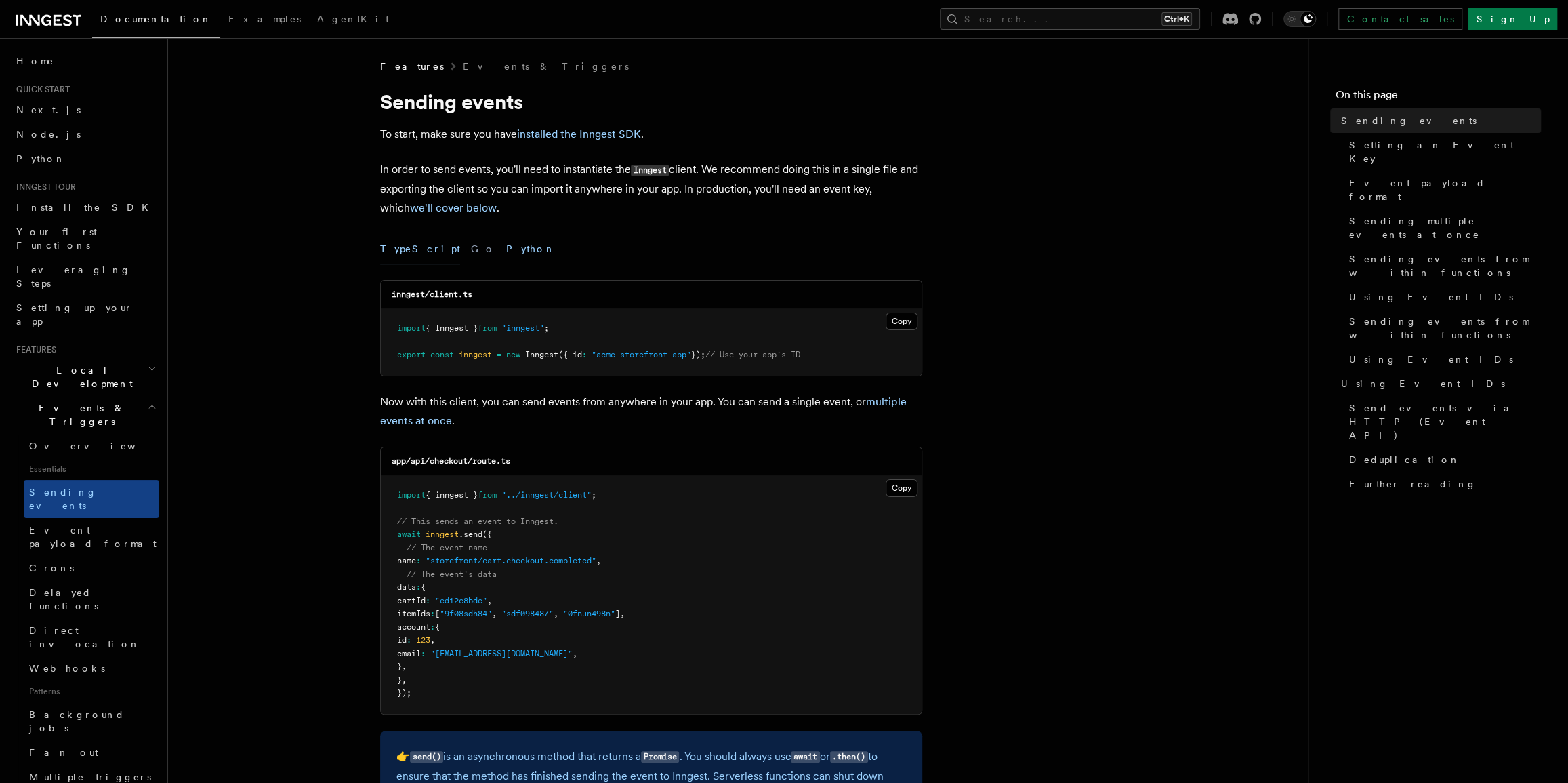
click at [506, 244] on button "Python" at bounding box center [530, 248] width 49 height 30
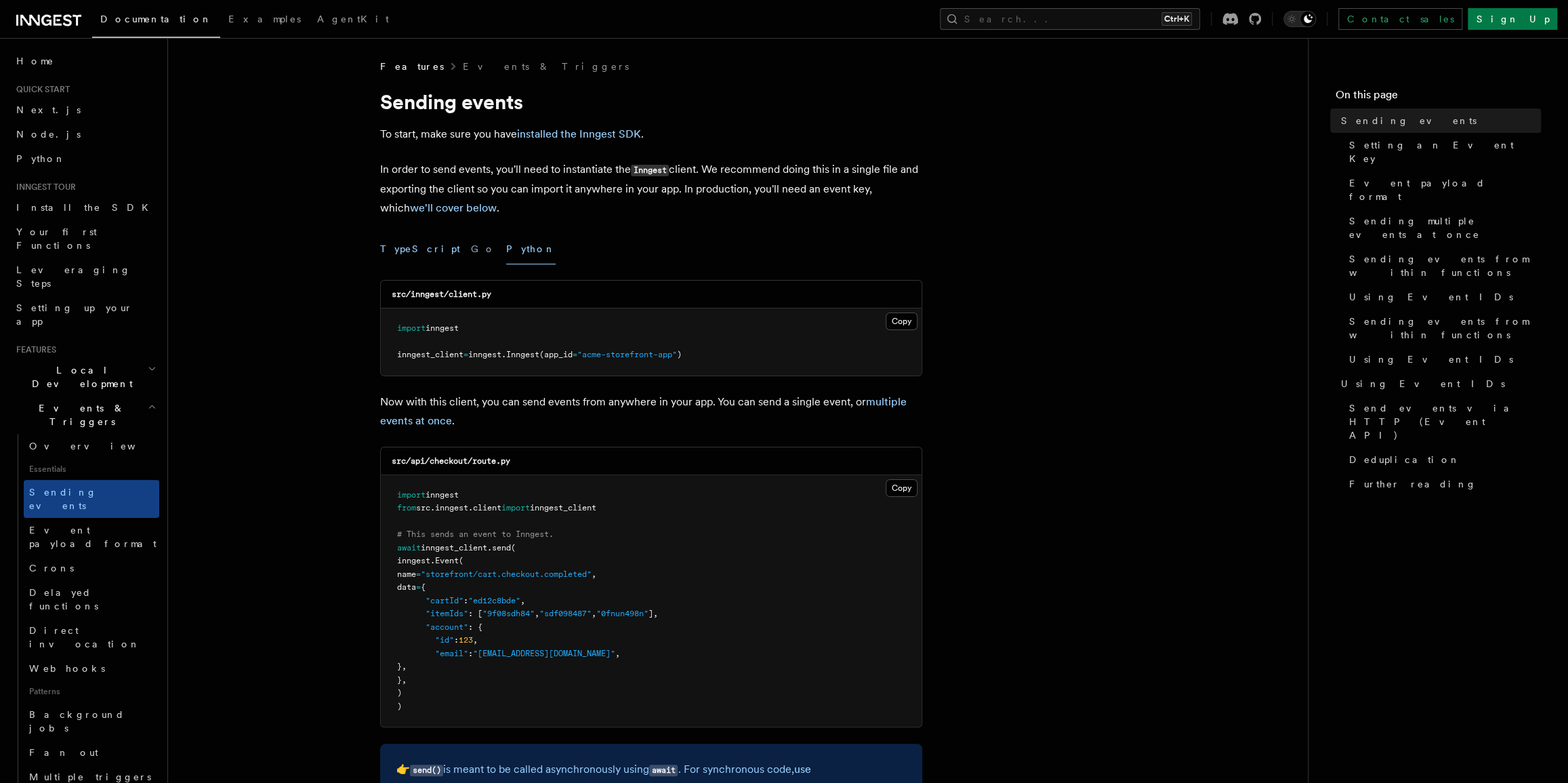
click at [406, 247] on button "TypeScript" at bounding box center [420, 248] width 80 height 30
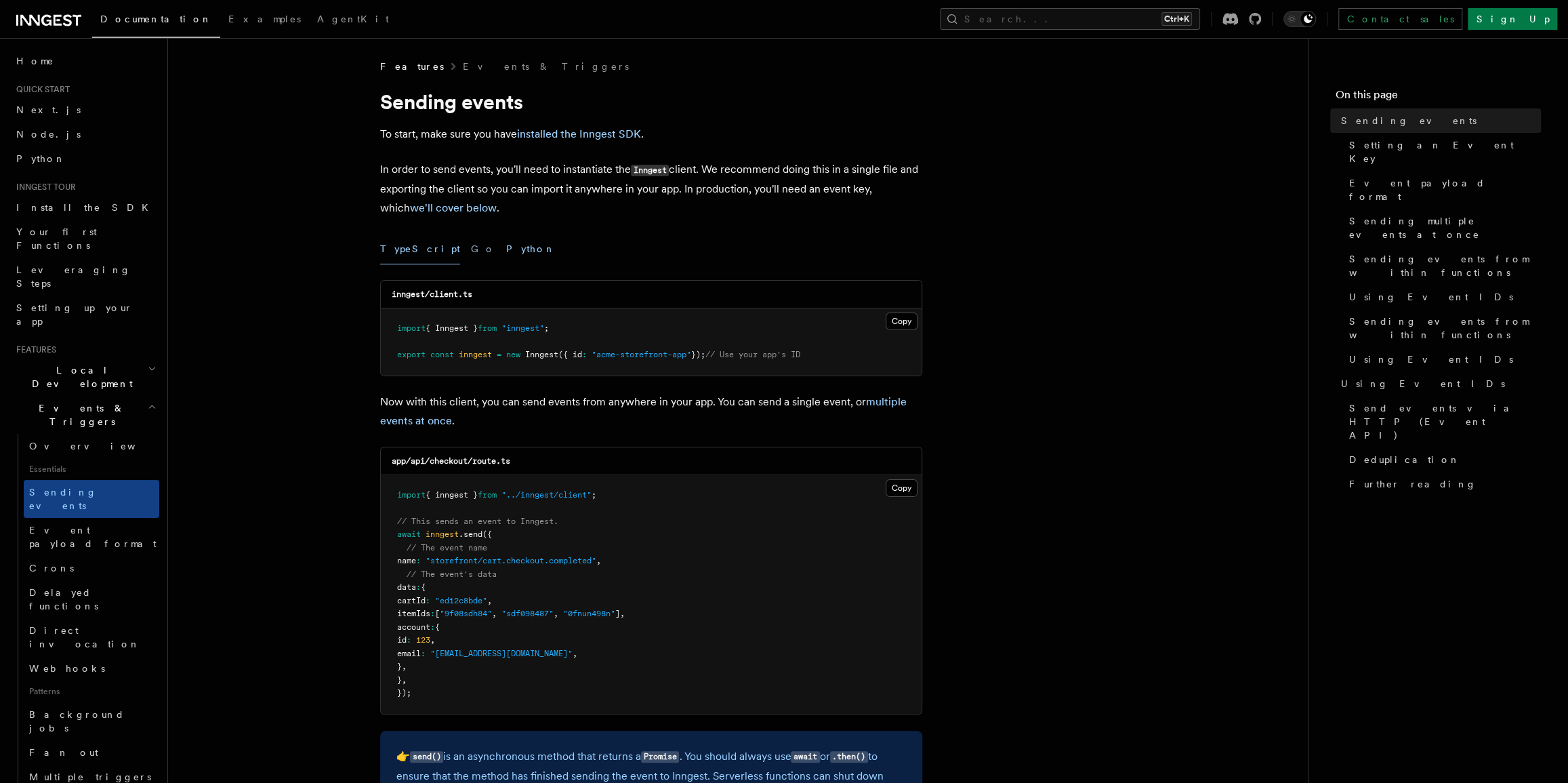
click at [506, 252] on button "Python" at bounding box center [530, 248] width 49 height 30
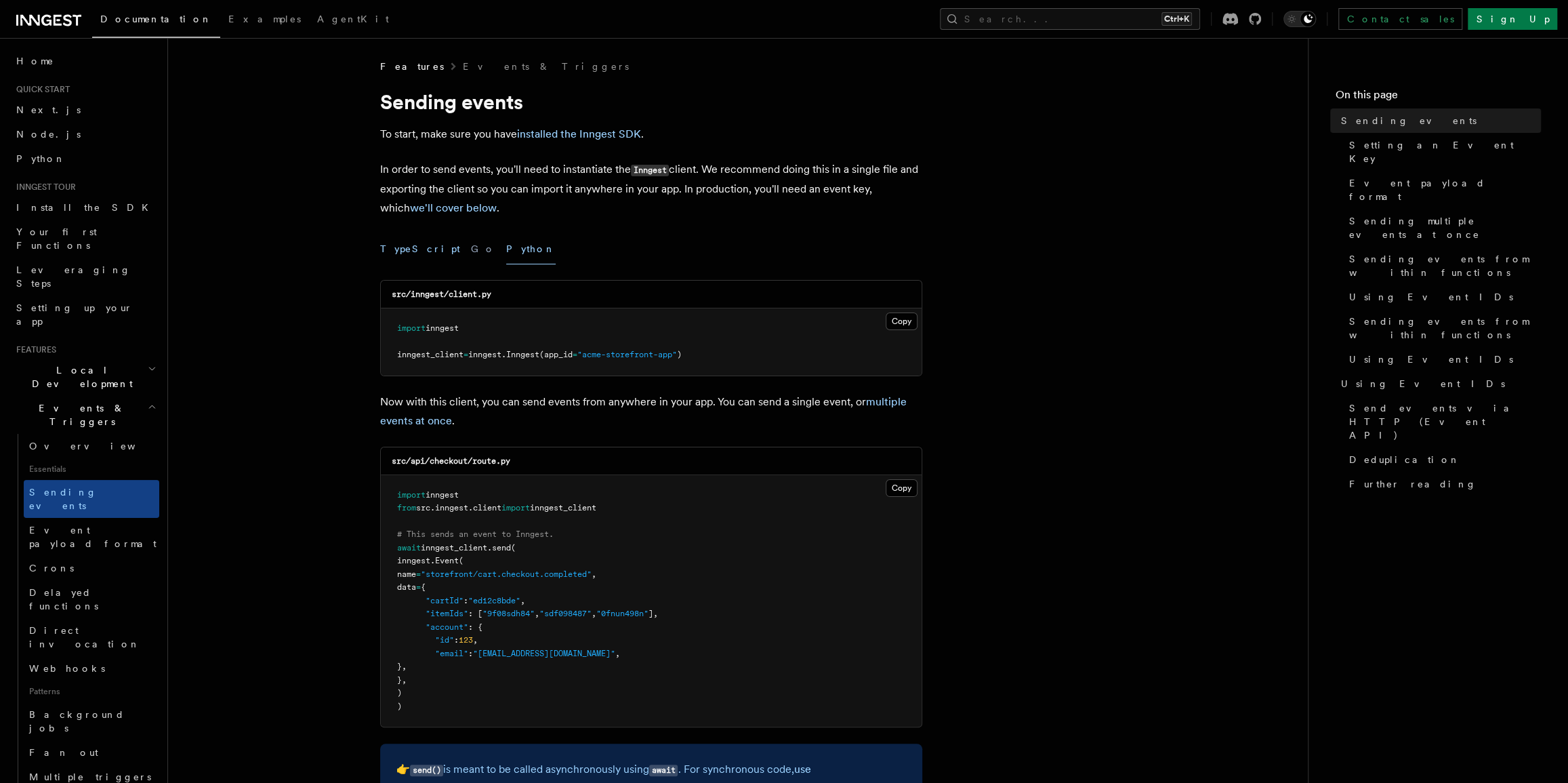
click at [406, 255] on button "TypeScript" at bounding box center [420, 248] width 80 height 30
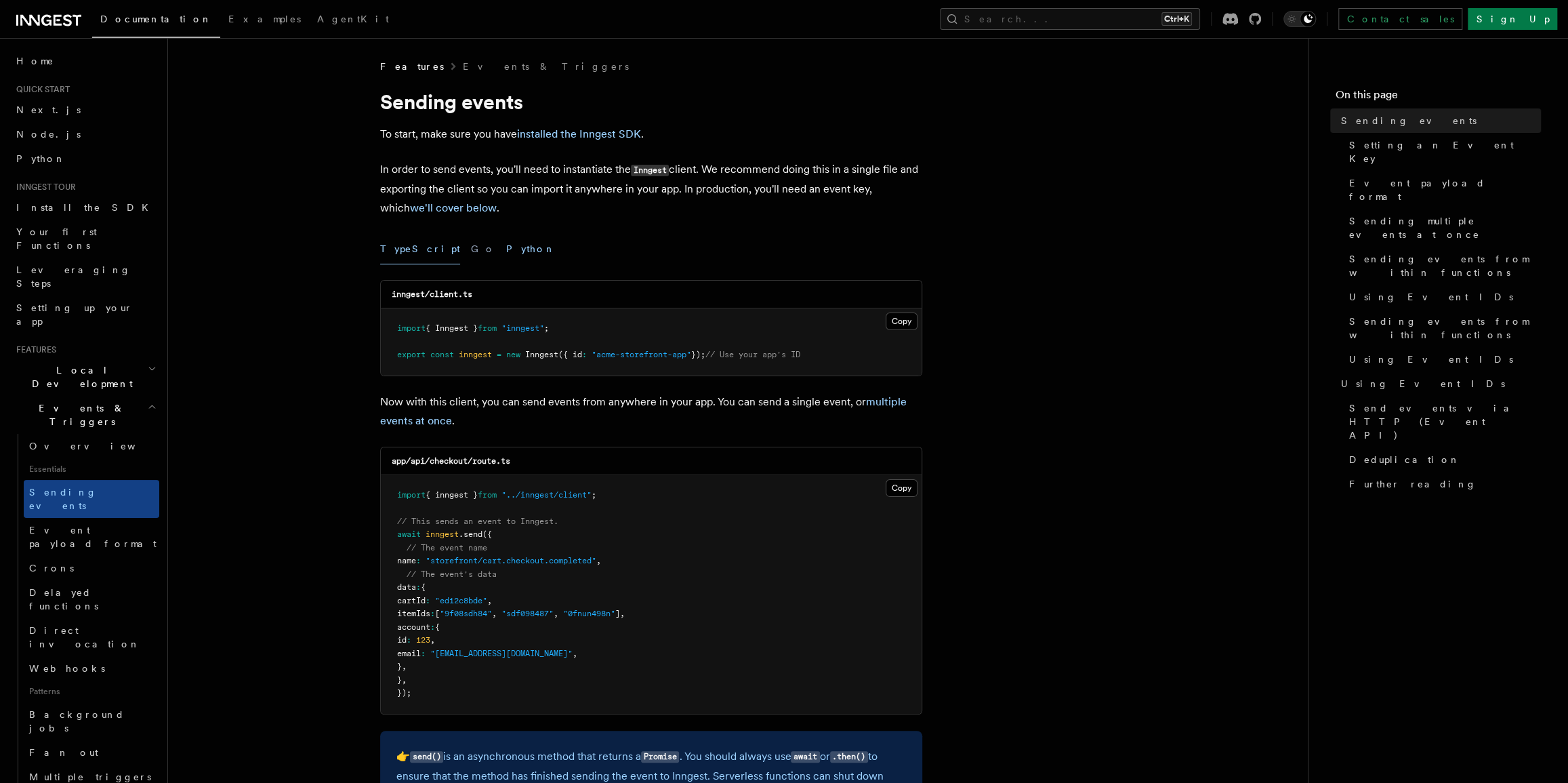
drag, startPoint x: 485, startPoint y: 254, endPoint x: 476, endPoint y: 256, distance: 9.2
click at [506, 254] on button "Python" at bounding box center [530, 248] width 49 height 30
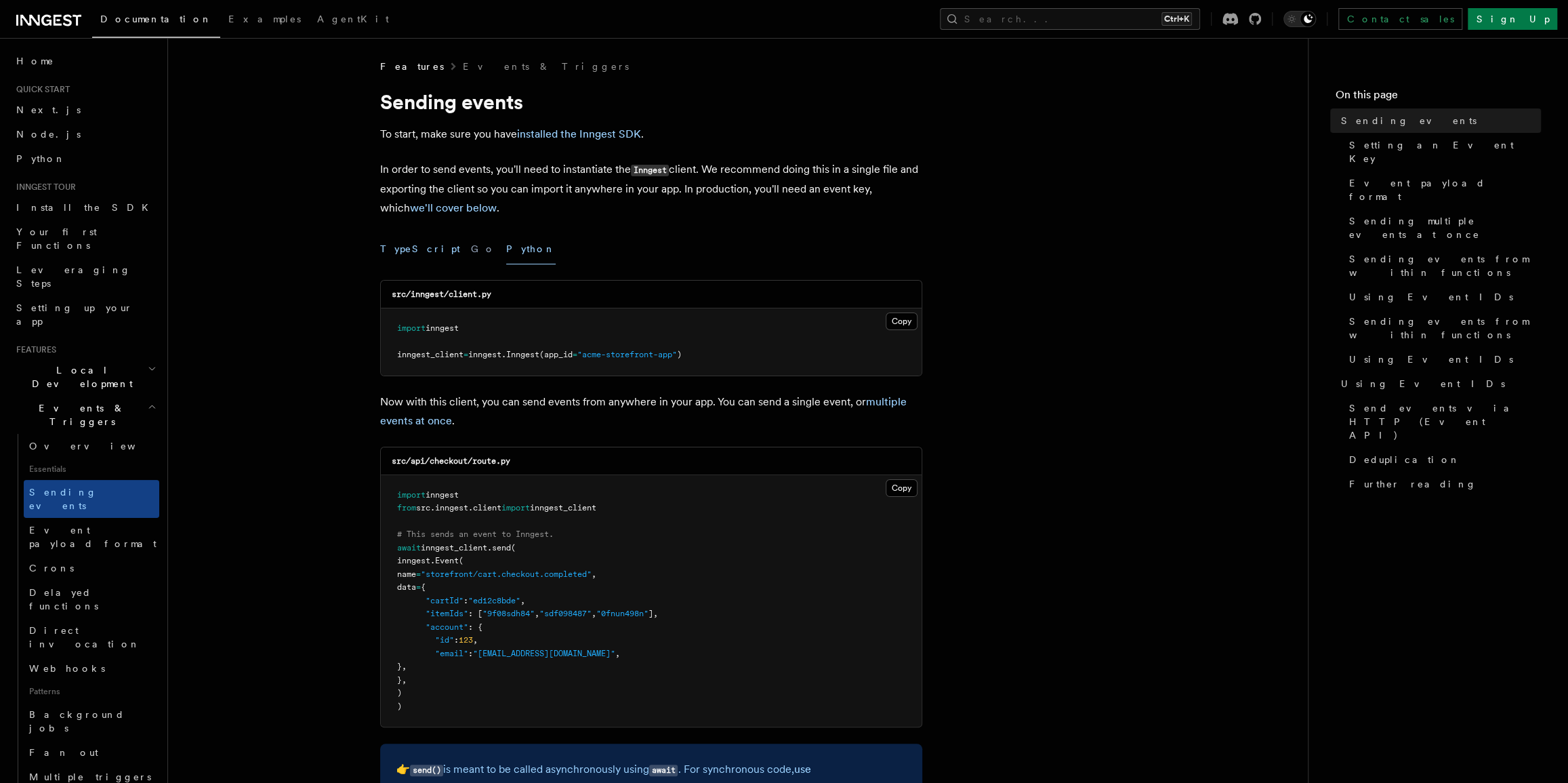
click at [408, 251] on button "TypeScript" at bounding box center [420, 248] width 80 height 30
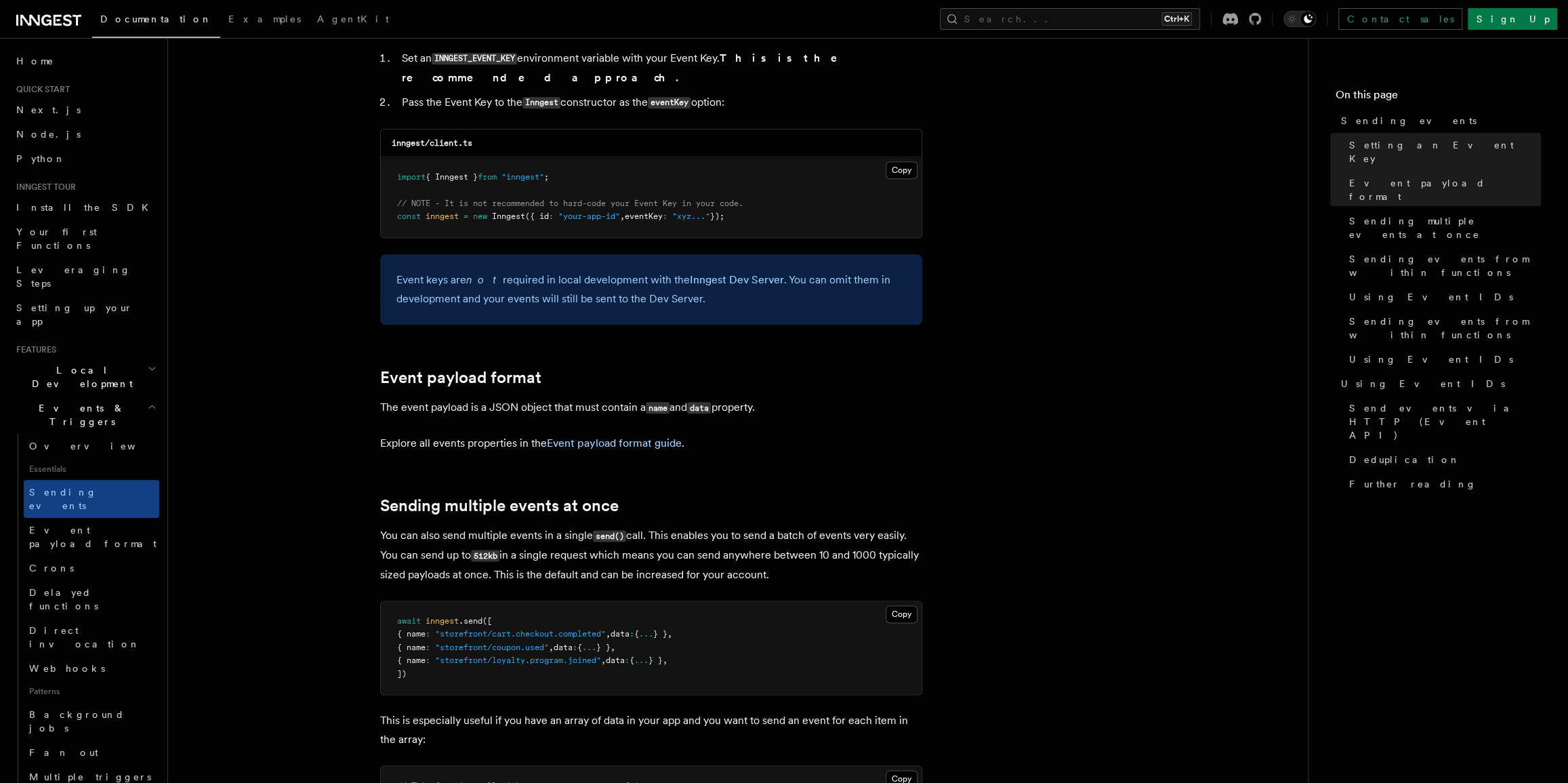
scroll to position [1047, 0]
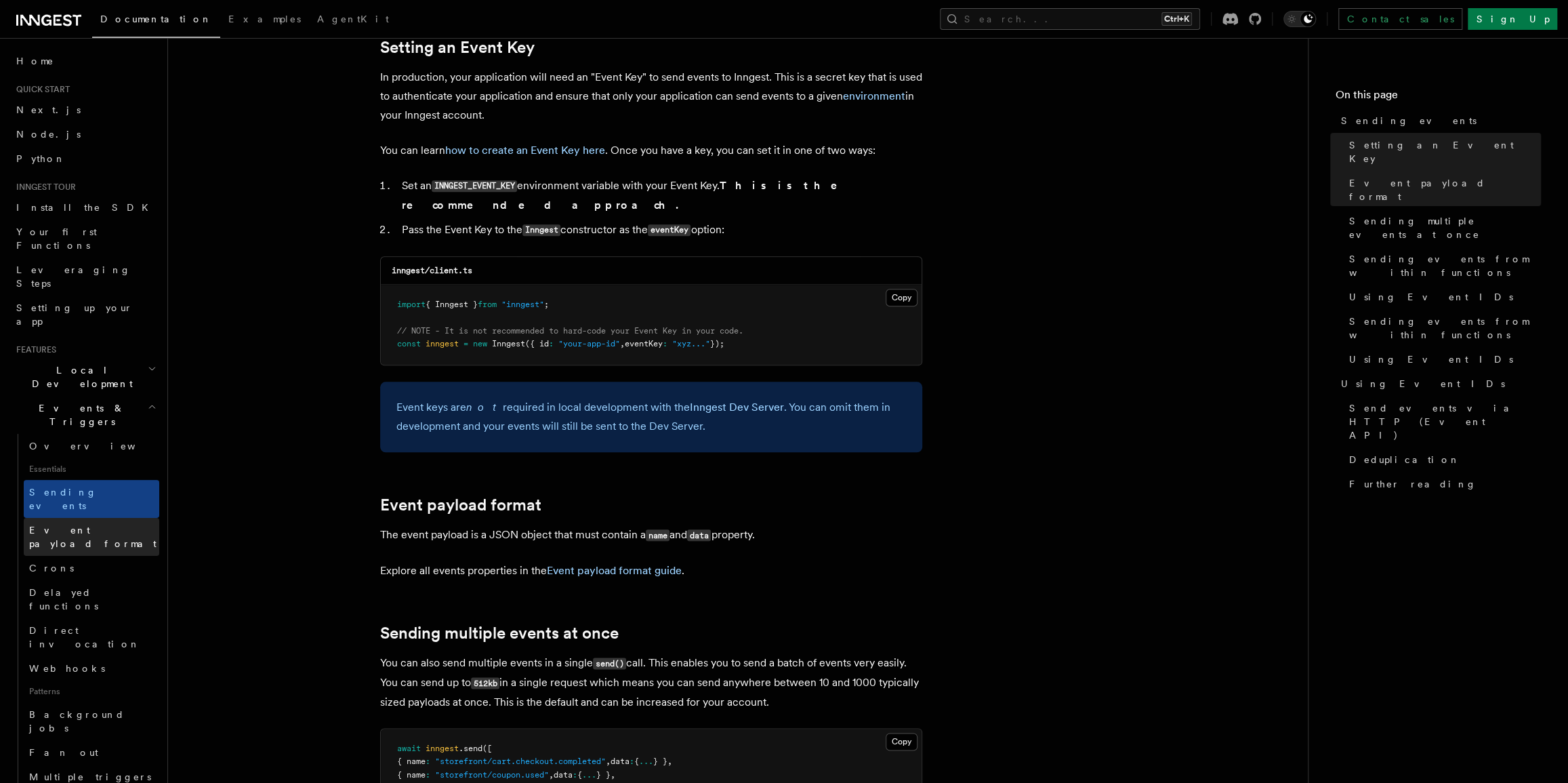
click at [107, 517] on link "Event payload format" at bounding box center [91, 536] width 135 height 38
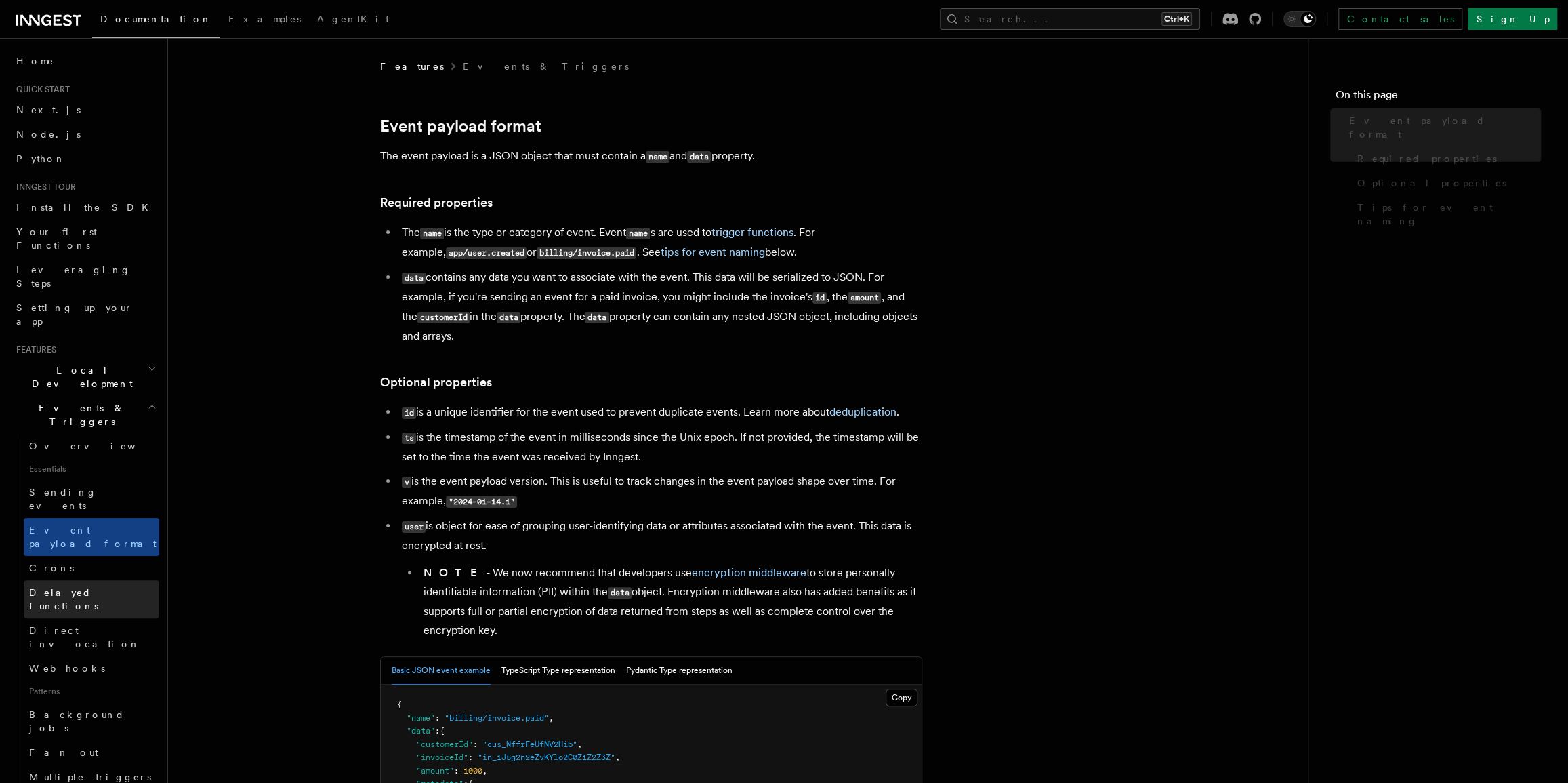
click at [98, 580] on link "Delayed functions" at bounding box center [91, 599] width 135 height 38
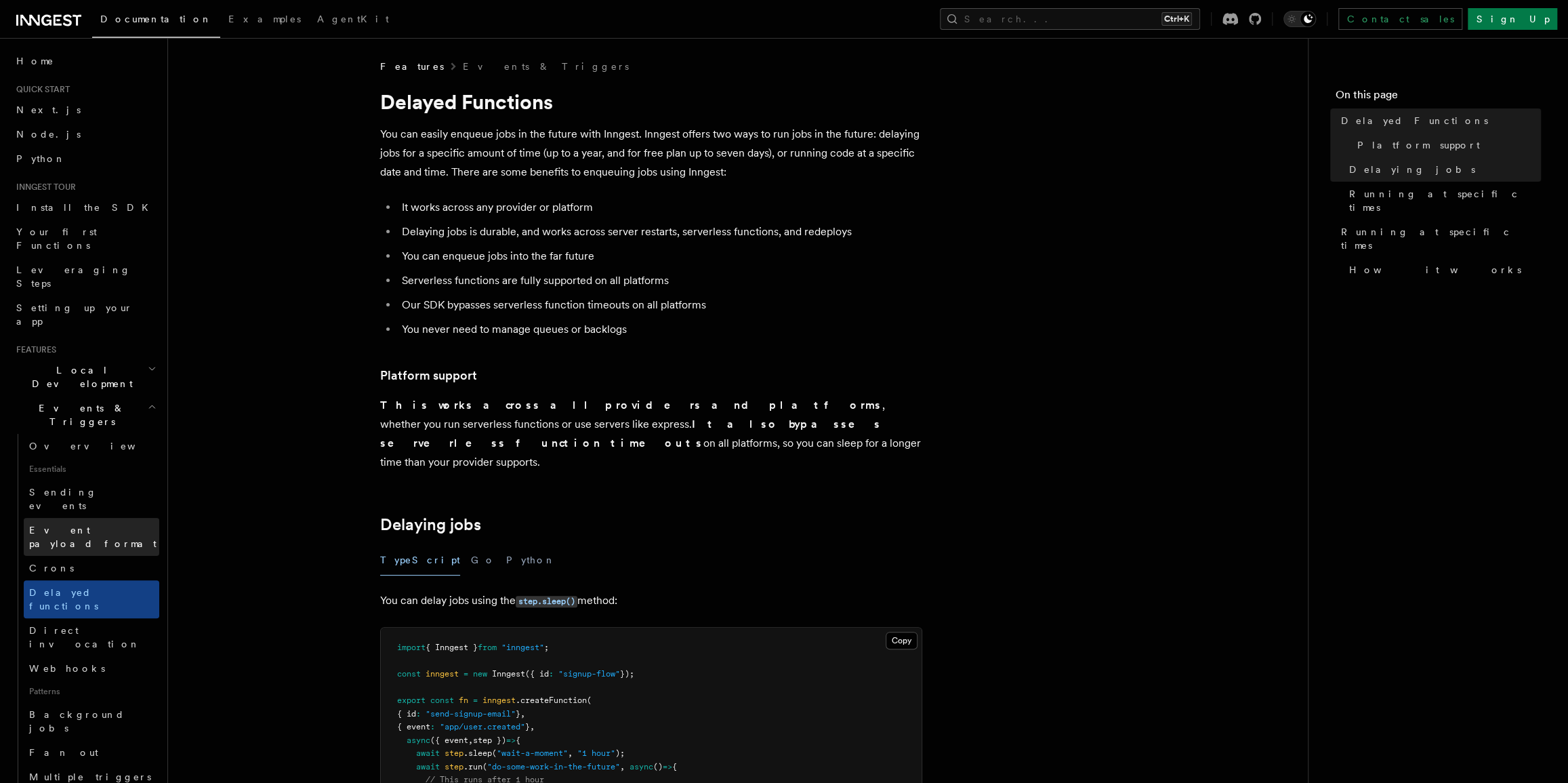
click at [96, 517] on link "Event payload format" at bounding box center [91, 536] width 135 height 38
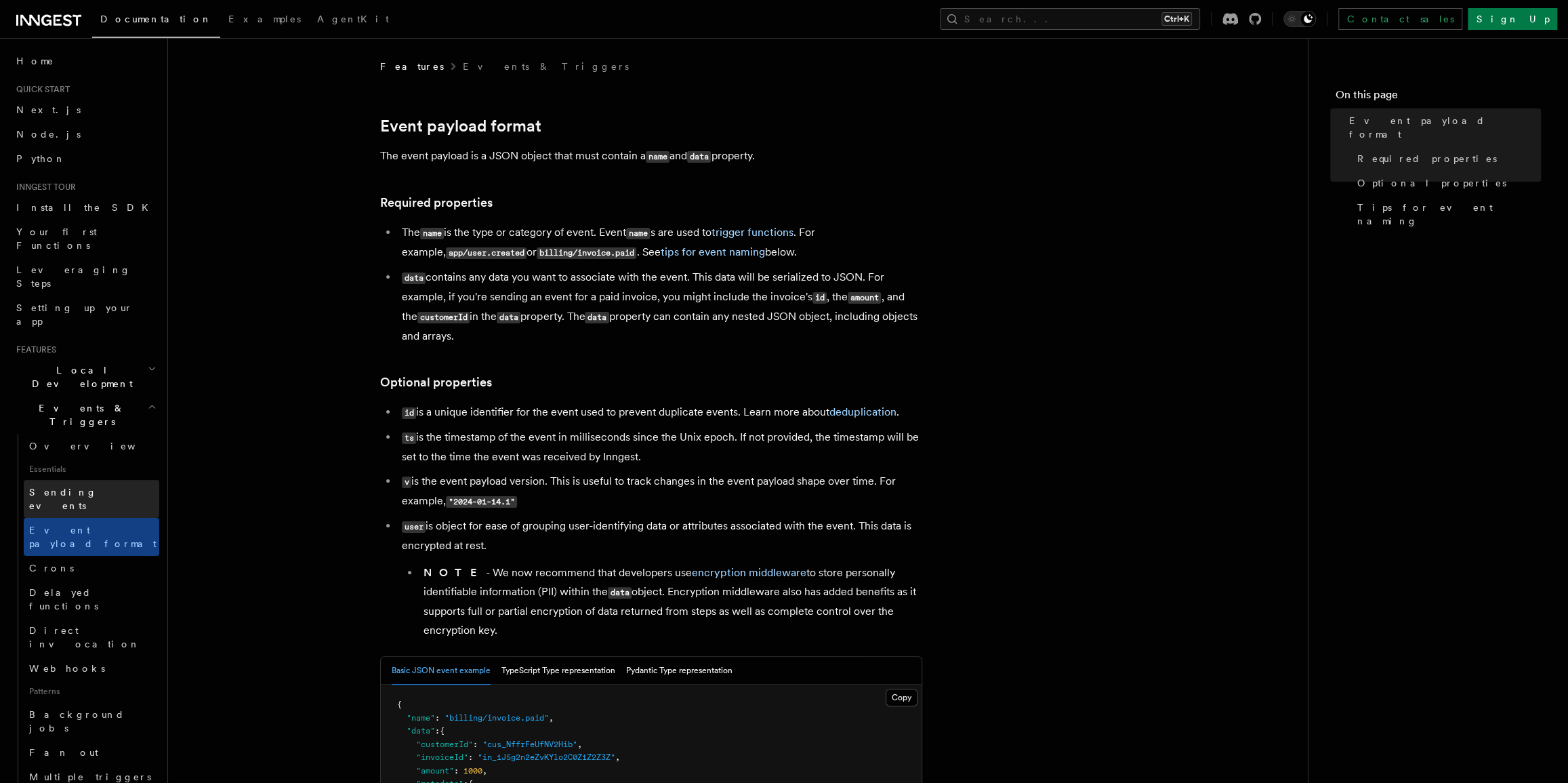
click at [100, 479] on link "Sending events" at bounding box center [91, 498] width 135 height 38
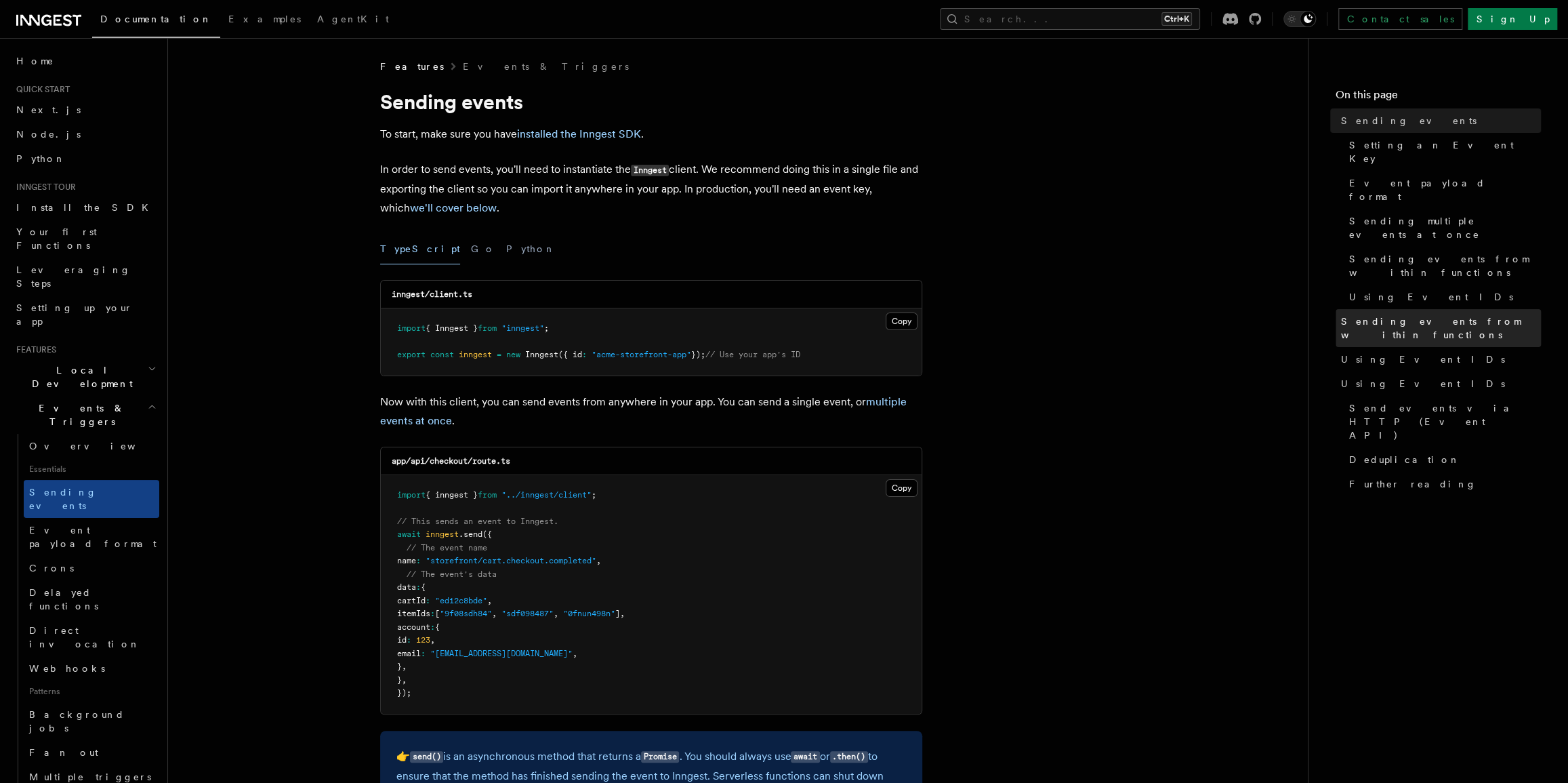
click at [1477, 309] on link "Sending events from within functions" at bounding box center [1439, 328] width 205 height 38
click at [1447, 315] on span "Sending events from within functions" at bounding box center [1441, 328] width 200 height 27
click at [1441, 315] on span "Sending events from within functions" at bounding box center [1441, 328] width 200 height 27
click at [1445, 315] on span "Sending events from within functions" at bounding box center [1441, 328] width 200 height 27
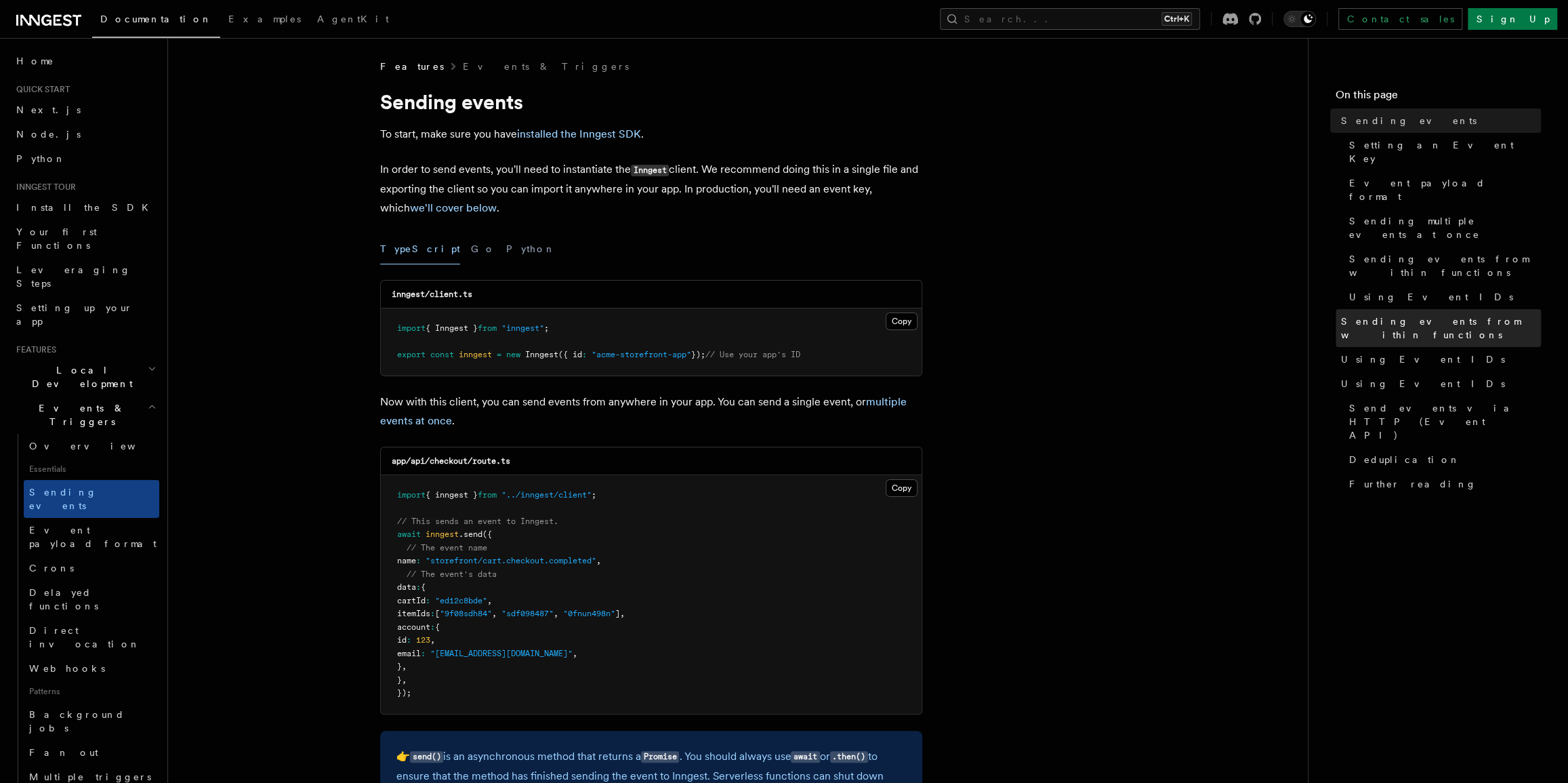
click at [1414, 309] on link "Sending events from within functions" at bounding box center [1439, 328] width 205 height 38
click at [1414, 309] on link "Sending events from within functions" at bounding box center [1439, 328] width 205 height 38
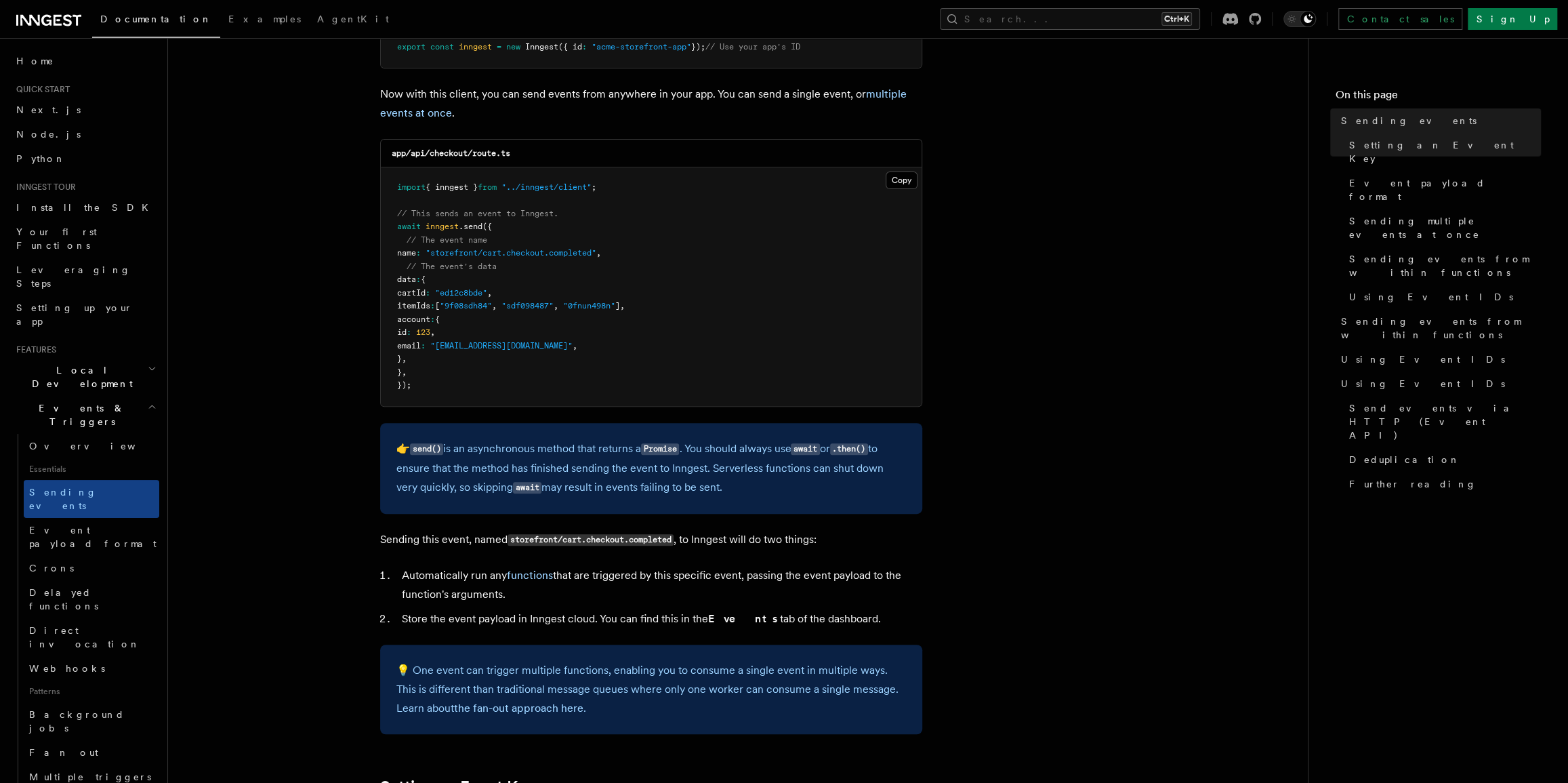
scroll to position [678, 0]
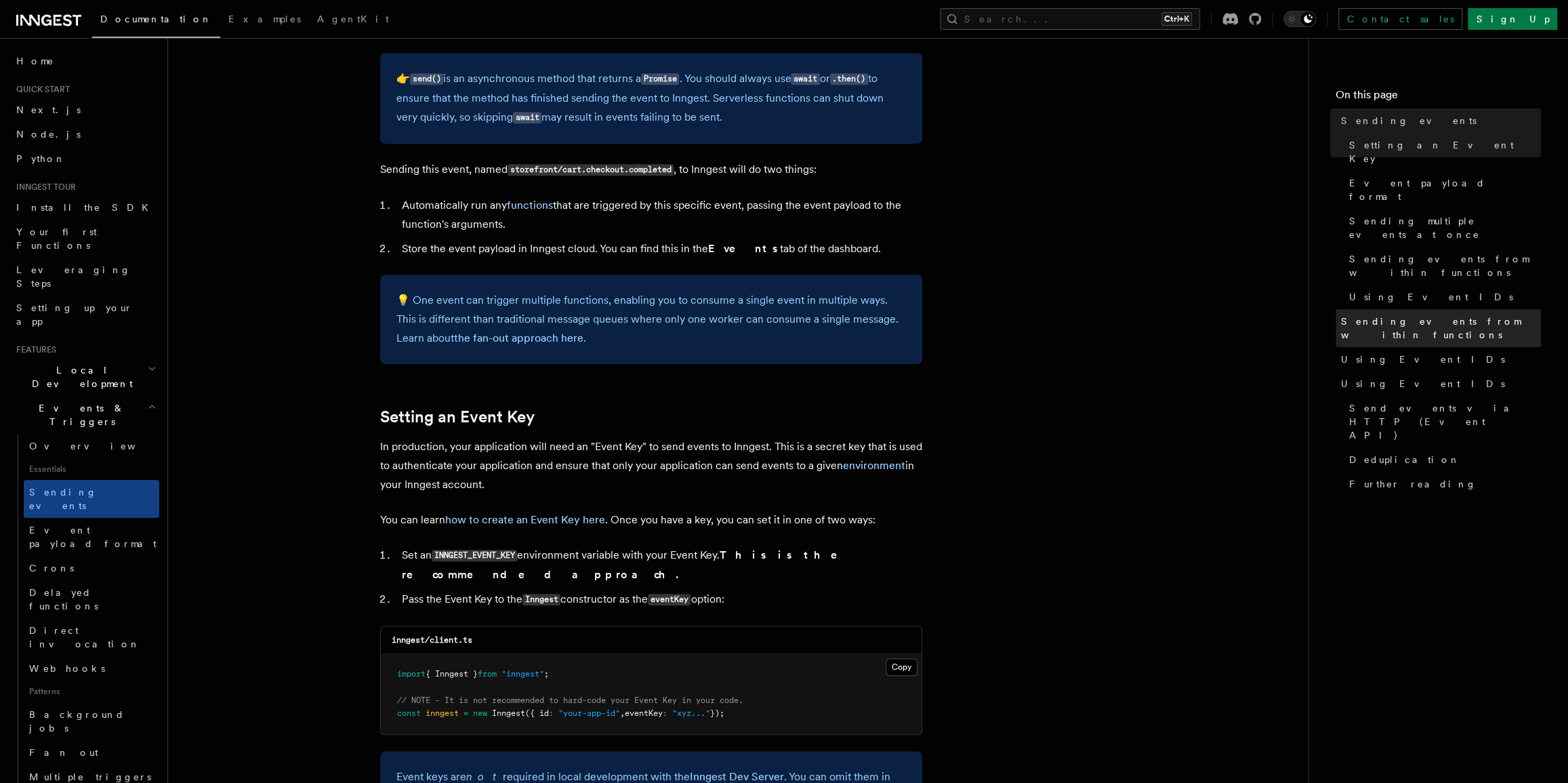
click at [1441, 315] on span "Sending events from within functions" at bounding box center [1441, 328] width 200 height 27
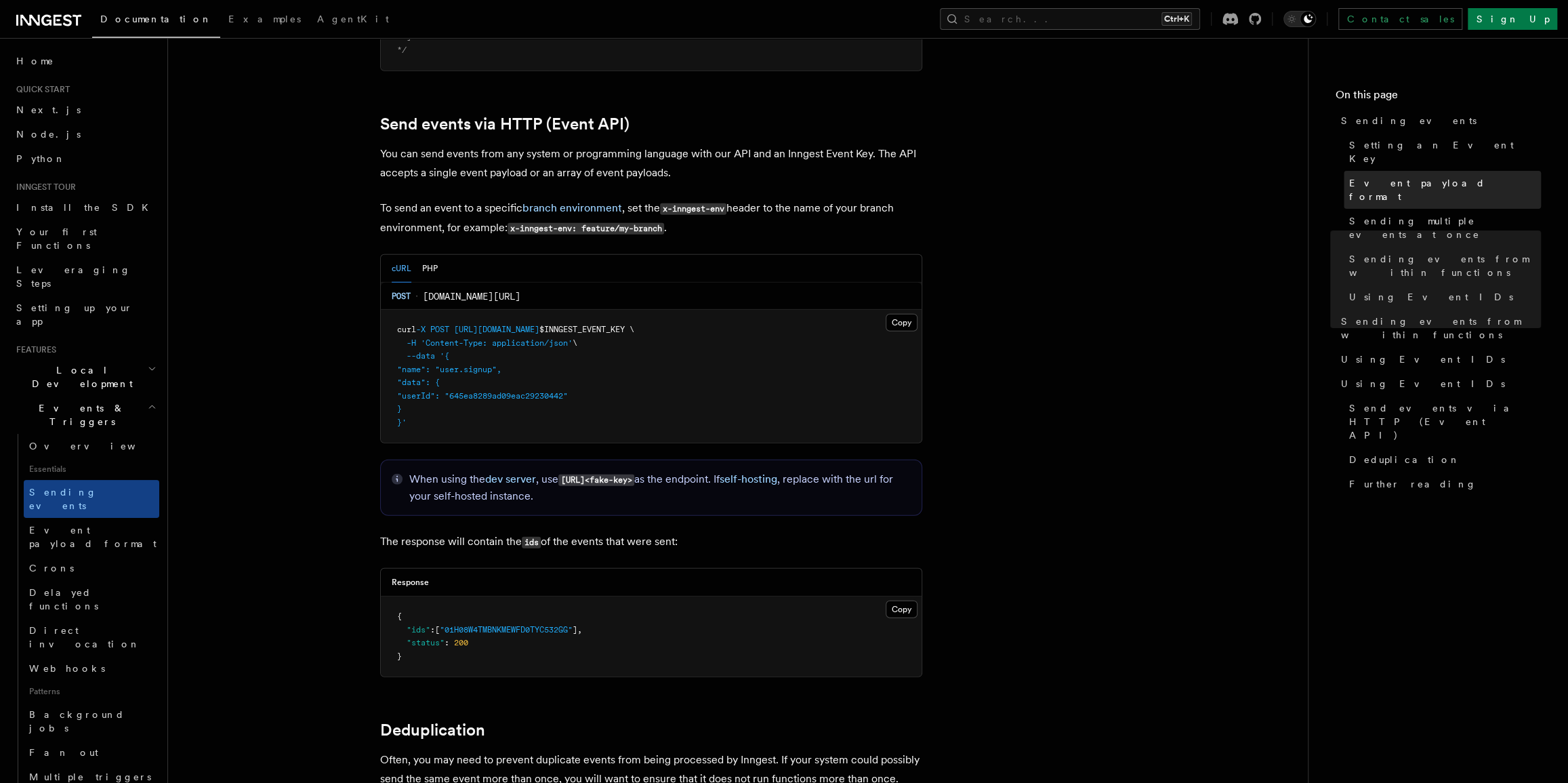
click at [1470, 171] on link "Event payload format" at bounding box center [1442, 190] width 198 height 38
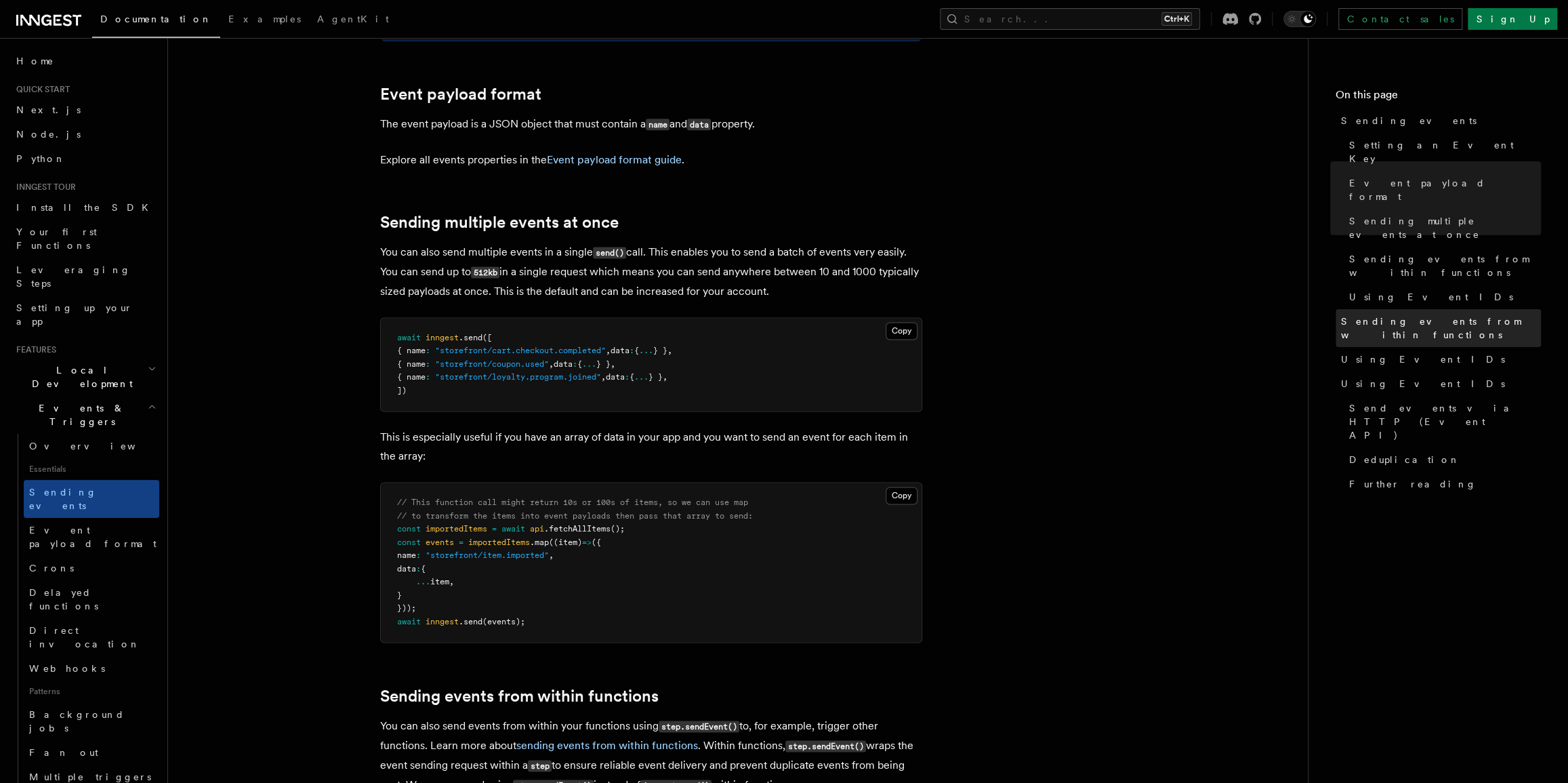
scroll to position [1456, 0]
click at [1410, 315] on span "Sending events from within functions" at bounding box center [1441, 328] width 200 height 27
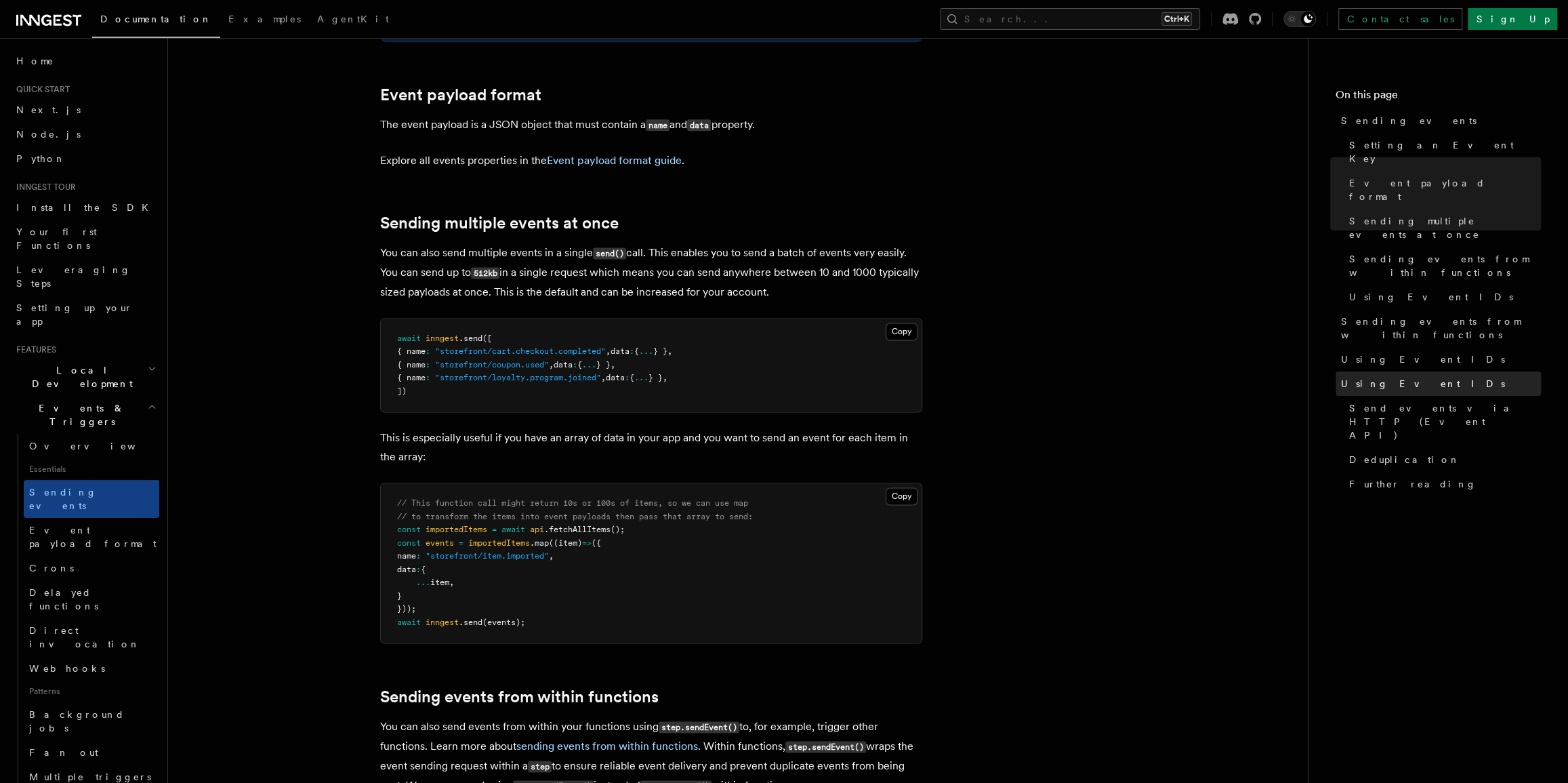
click at [1416, 372] on link "Using Event IDs" at bounding box center [1439, 384] width 205 height 24
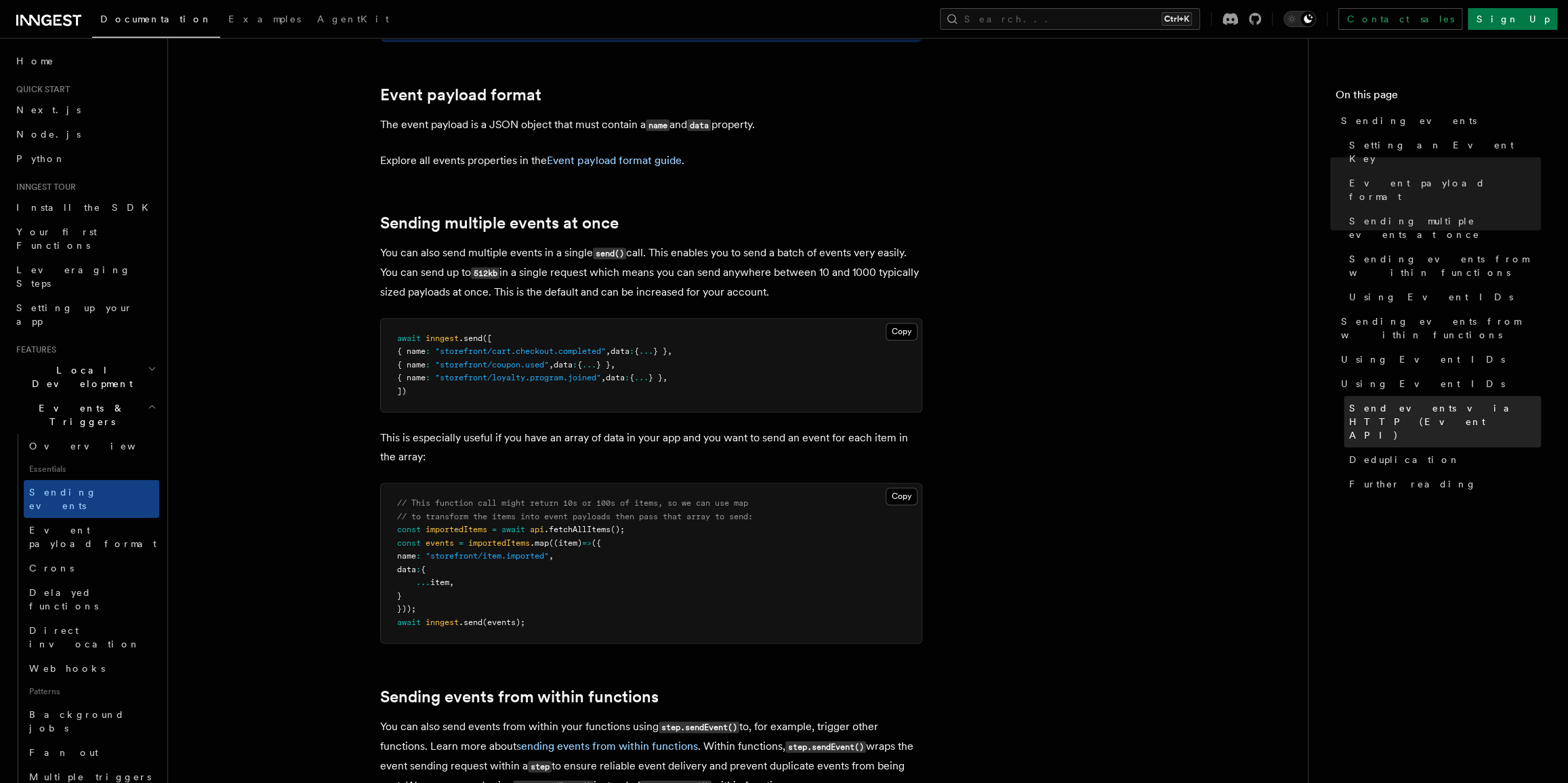
click at [1393, 401] on span "Send events via HTTP (Event API)" at bounding box center [1446, 421] width 191 height 41
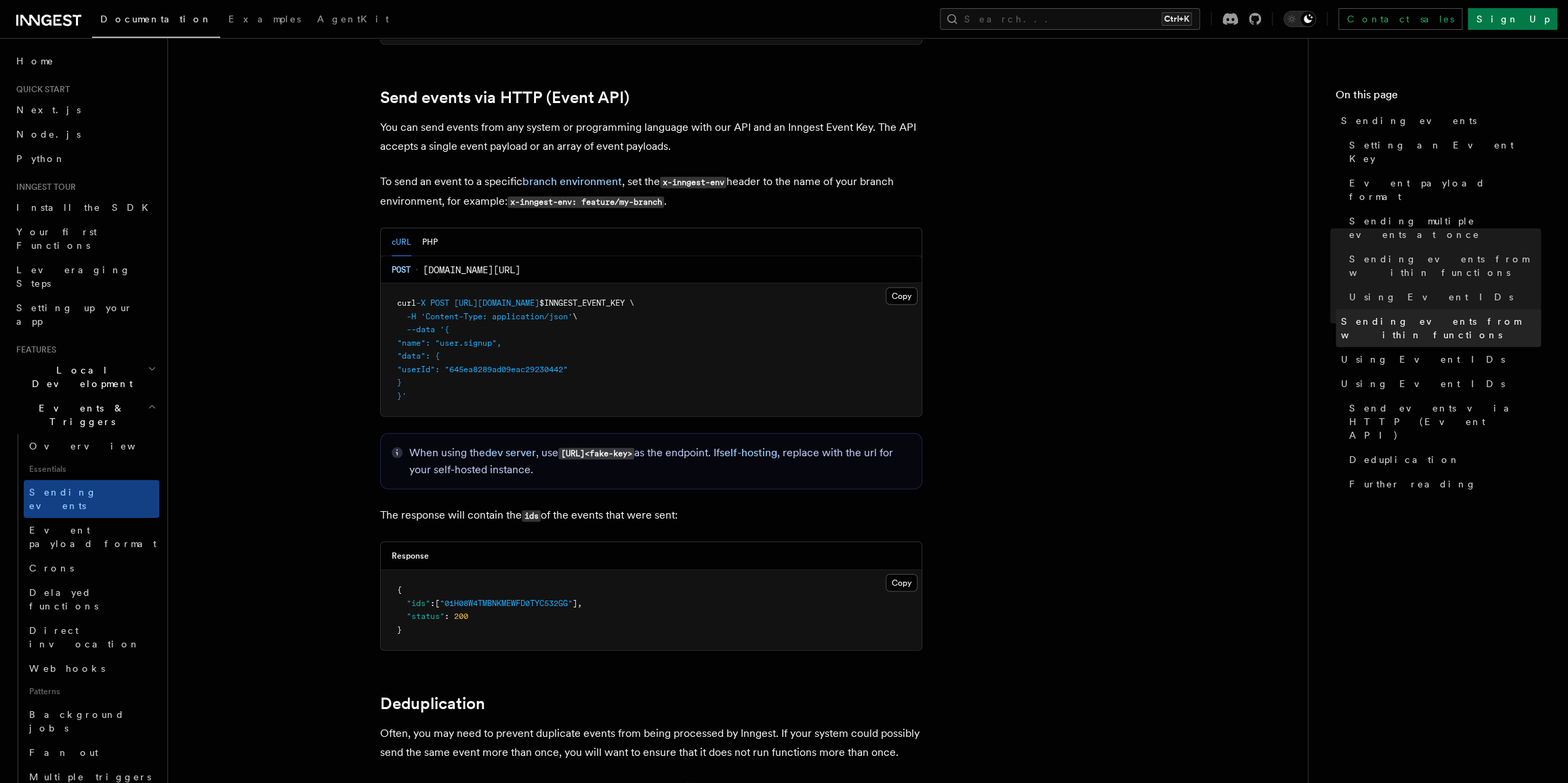
scroll to position [2799, 0]
click at [1402, 315] on span "Sending events from within functions" at bounding box center [1441, 328] width 200 height 27
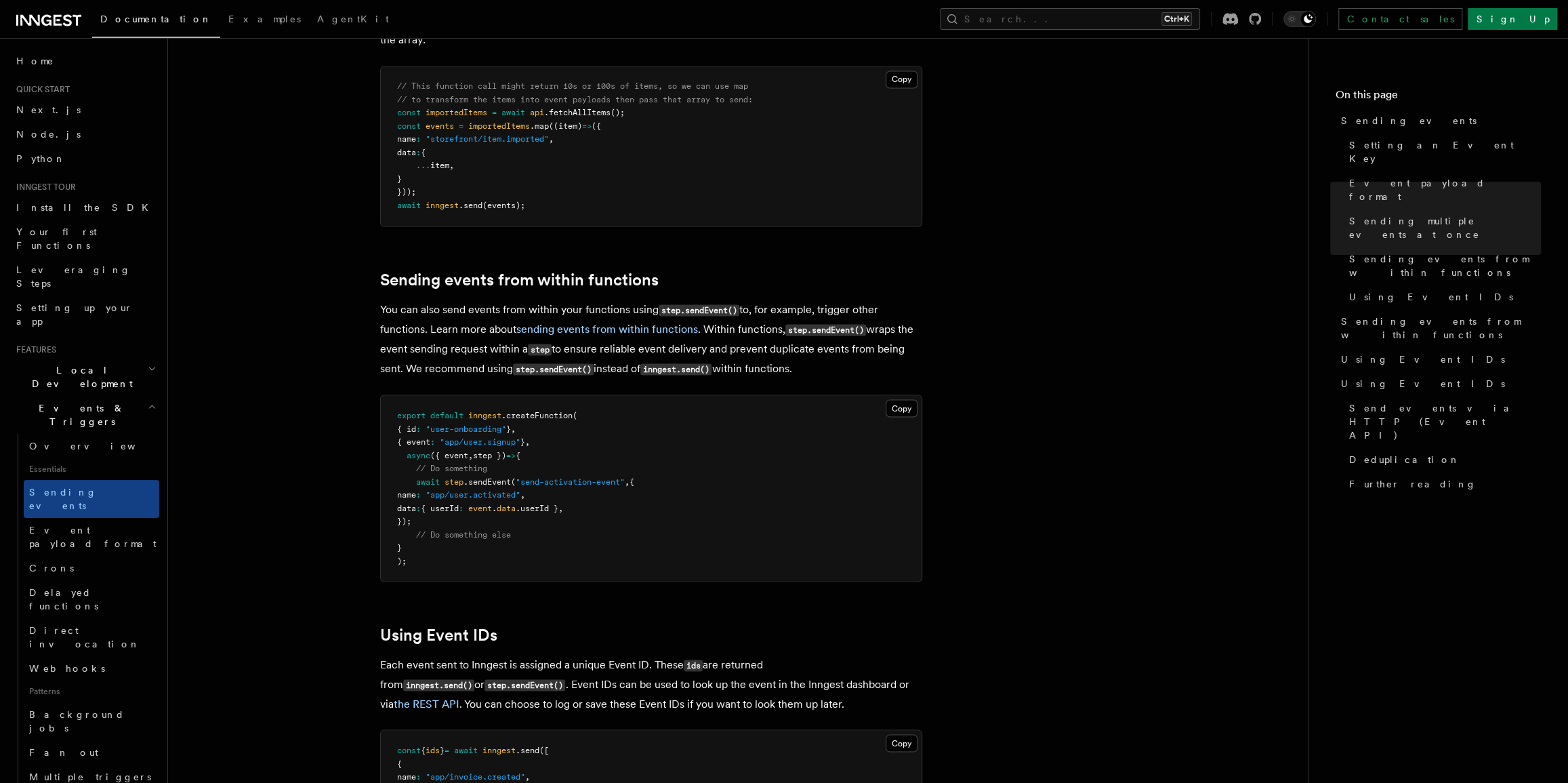
scroll to position [1999, 0]
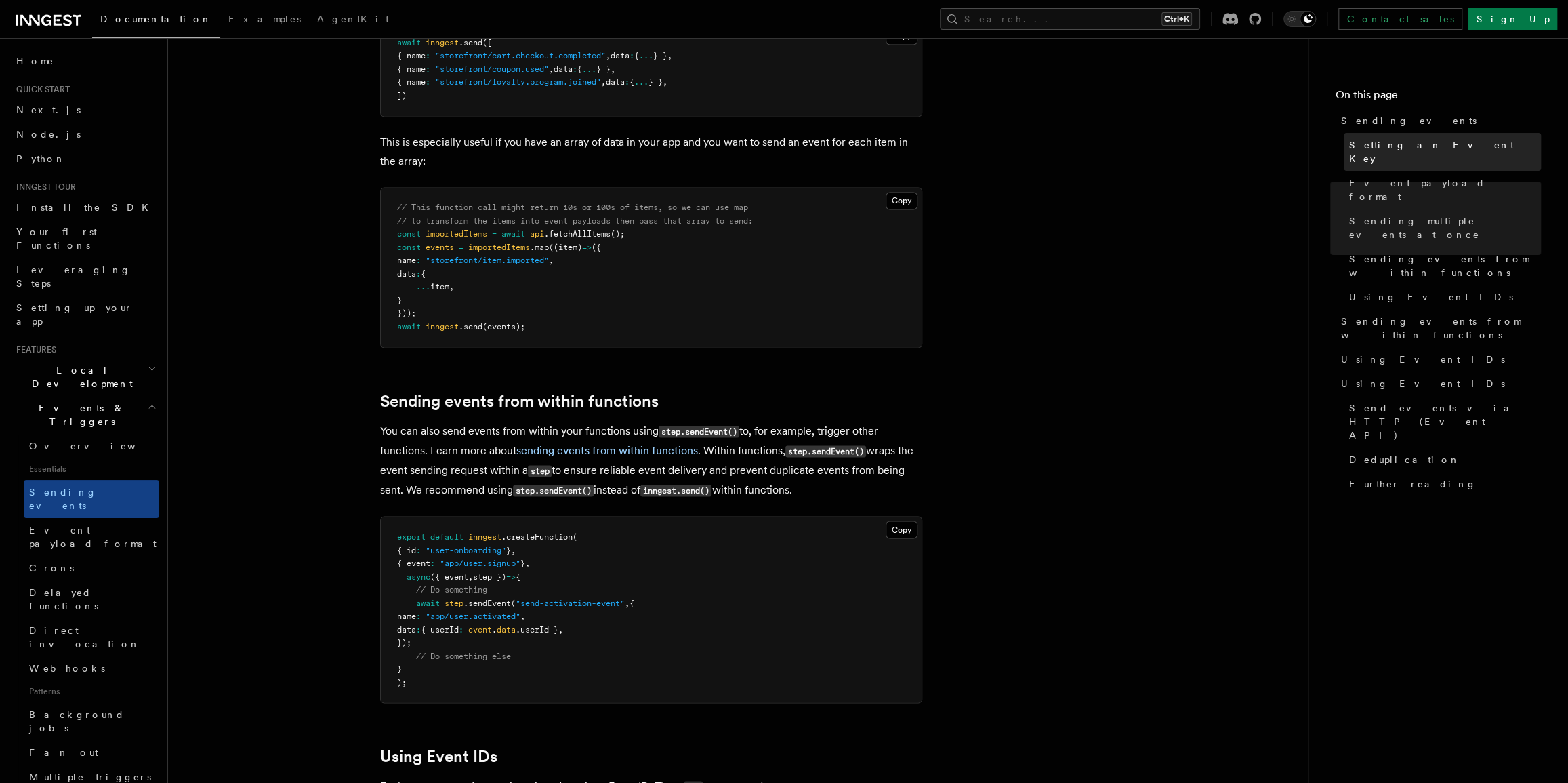
click at [1379, 147] on span "Setting an Event Key" at bounding box center [1446, 151] width 191 height 27
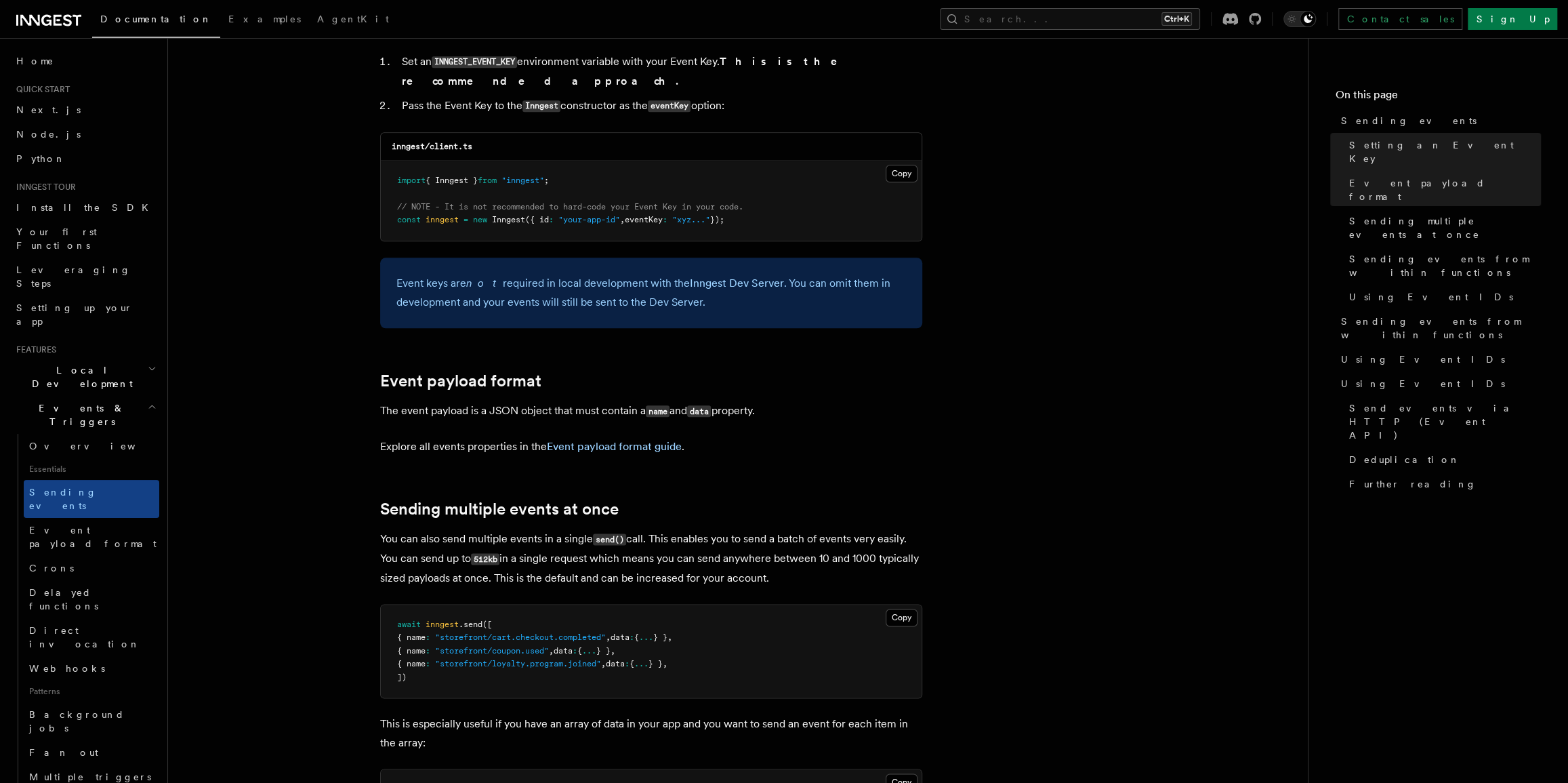
scroll to position [1142, 0]
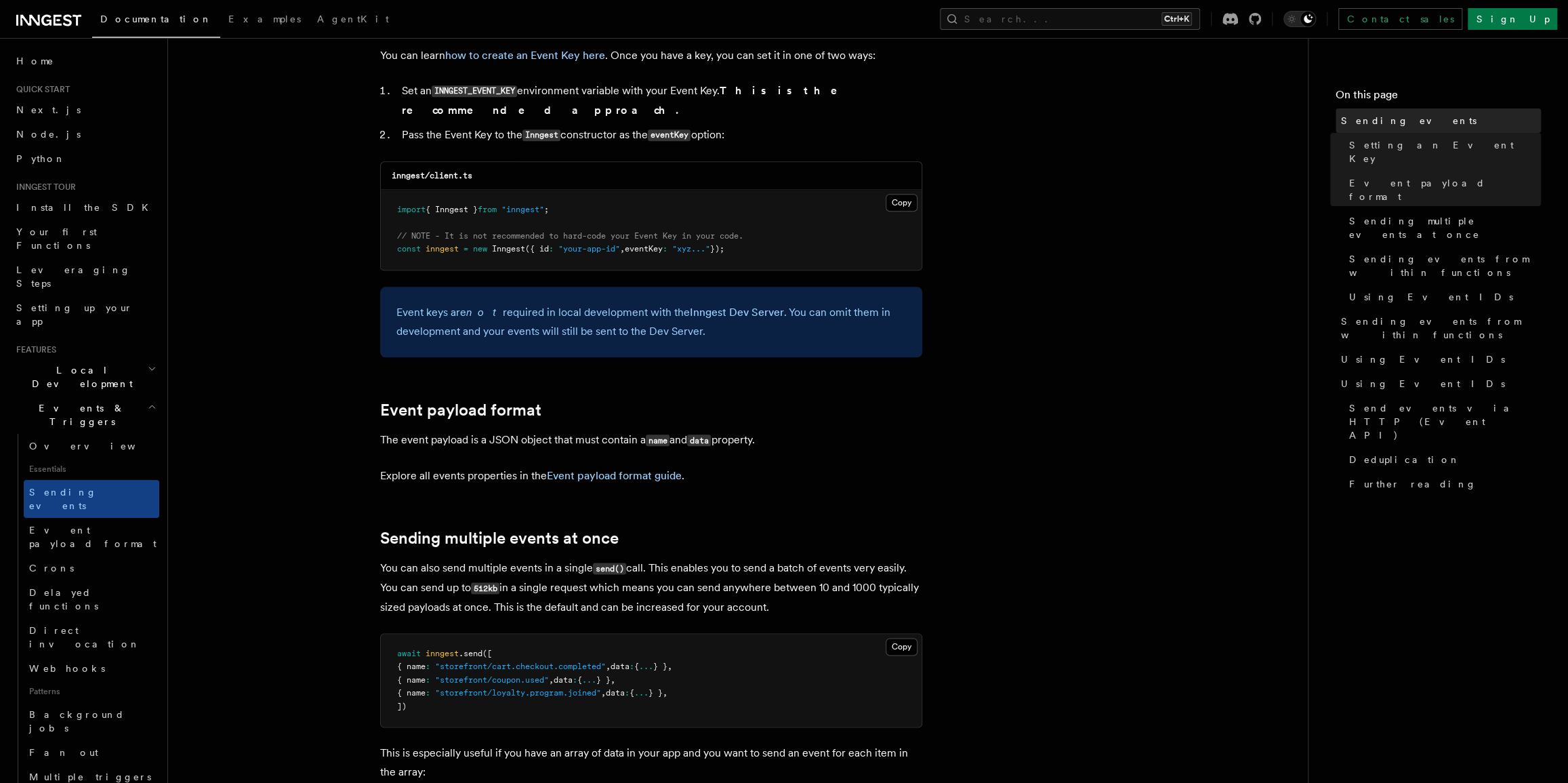
click at [1345, 122] on span "Sending events" at bounding box center [1408, 121] width 135 height 14
